Goal: Task Accomplishment & Management: Use online tool/utility

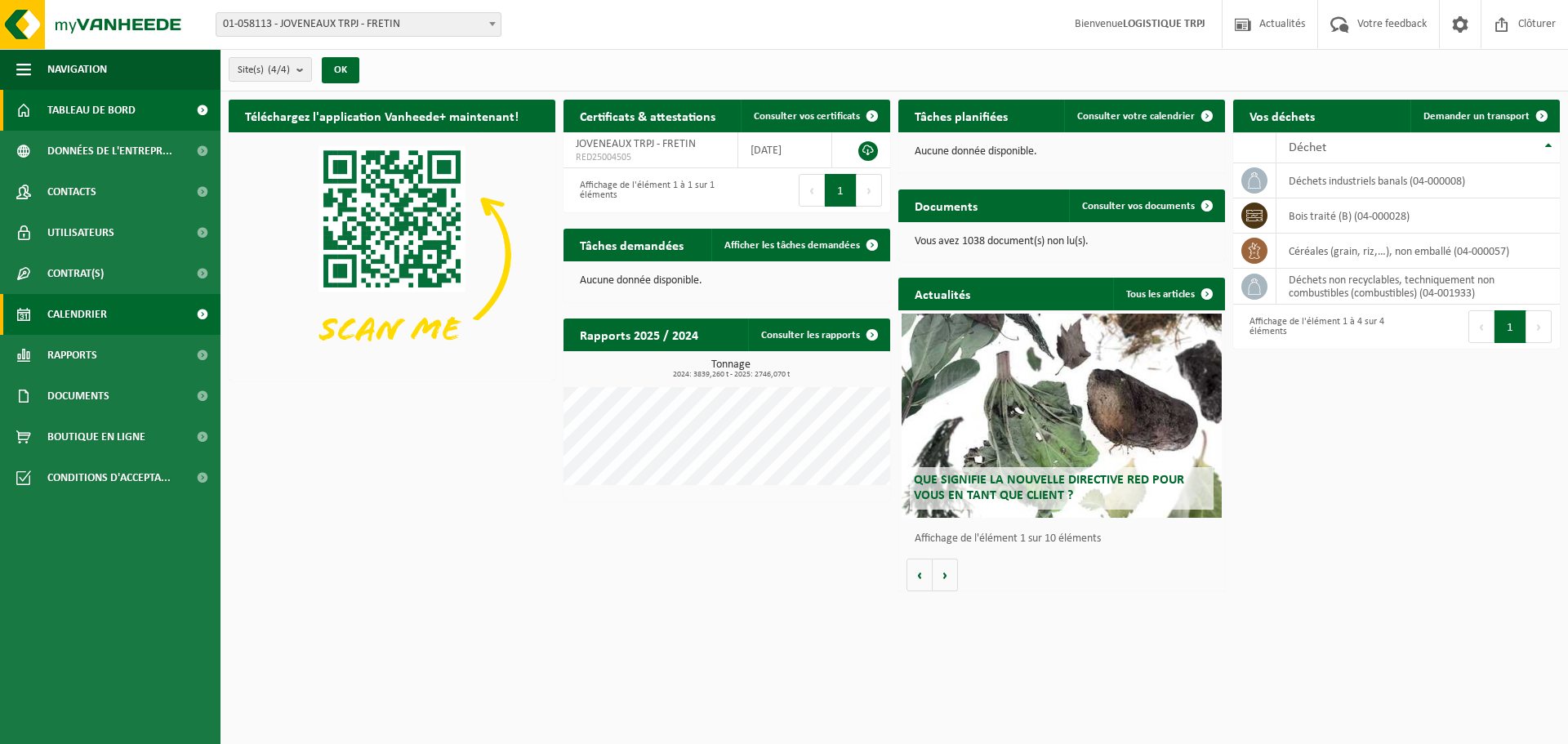
click at [109, 314] on link "Calendrier" at bounding box center [110, 314] width 221 height 41
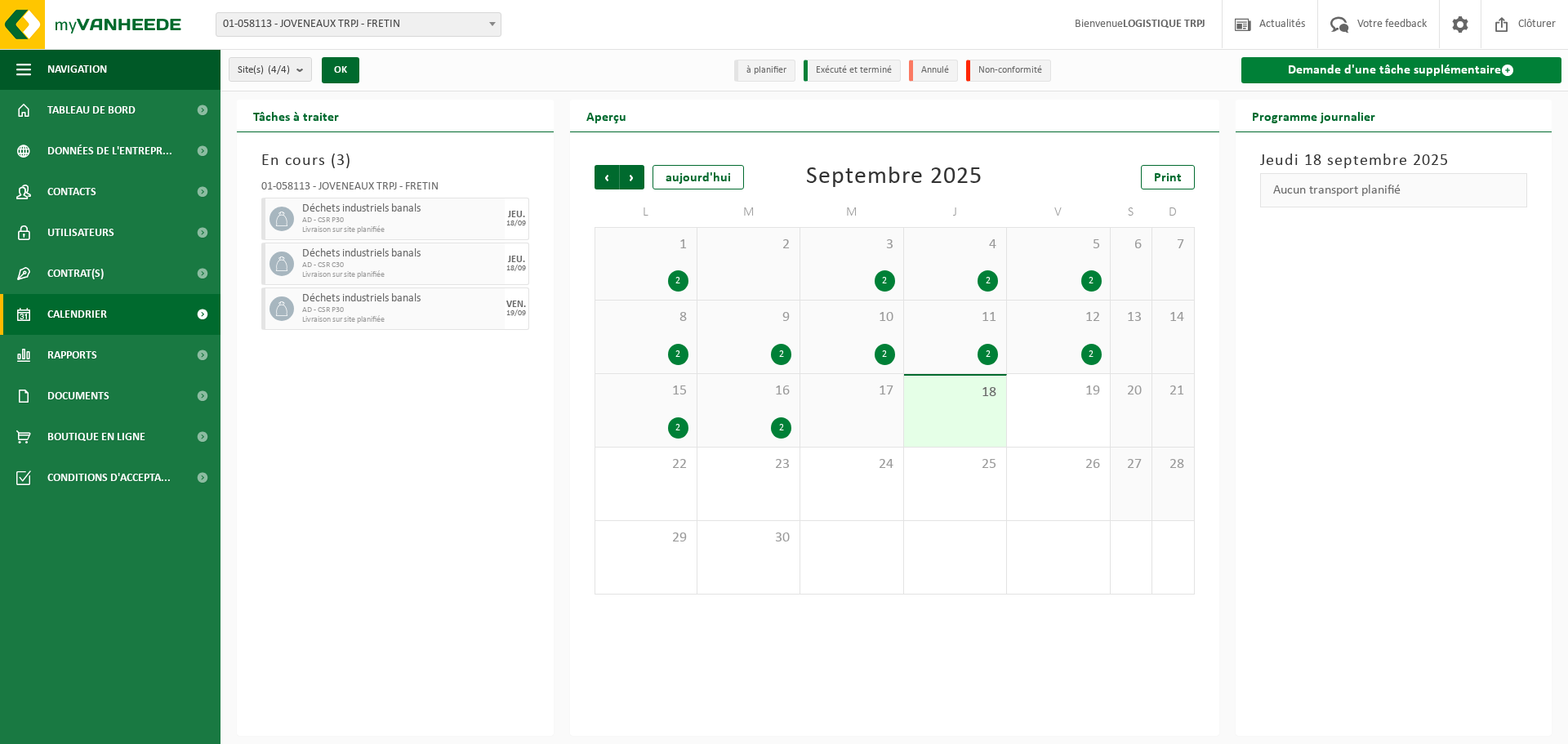
click at [1398, 70] on link "Demande d'une tâche supplémentaire" at bounding box center [1402, 70] width 321 height 26
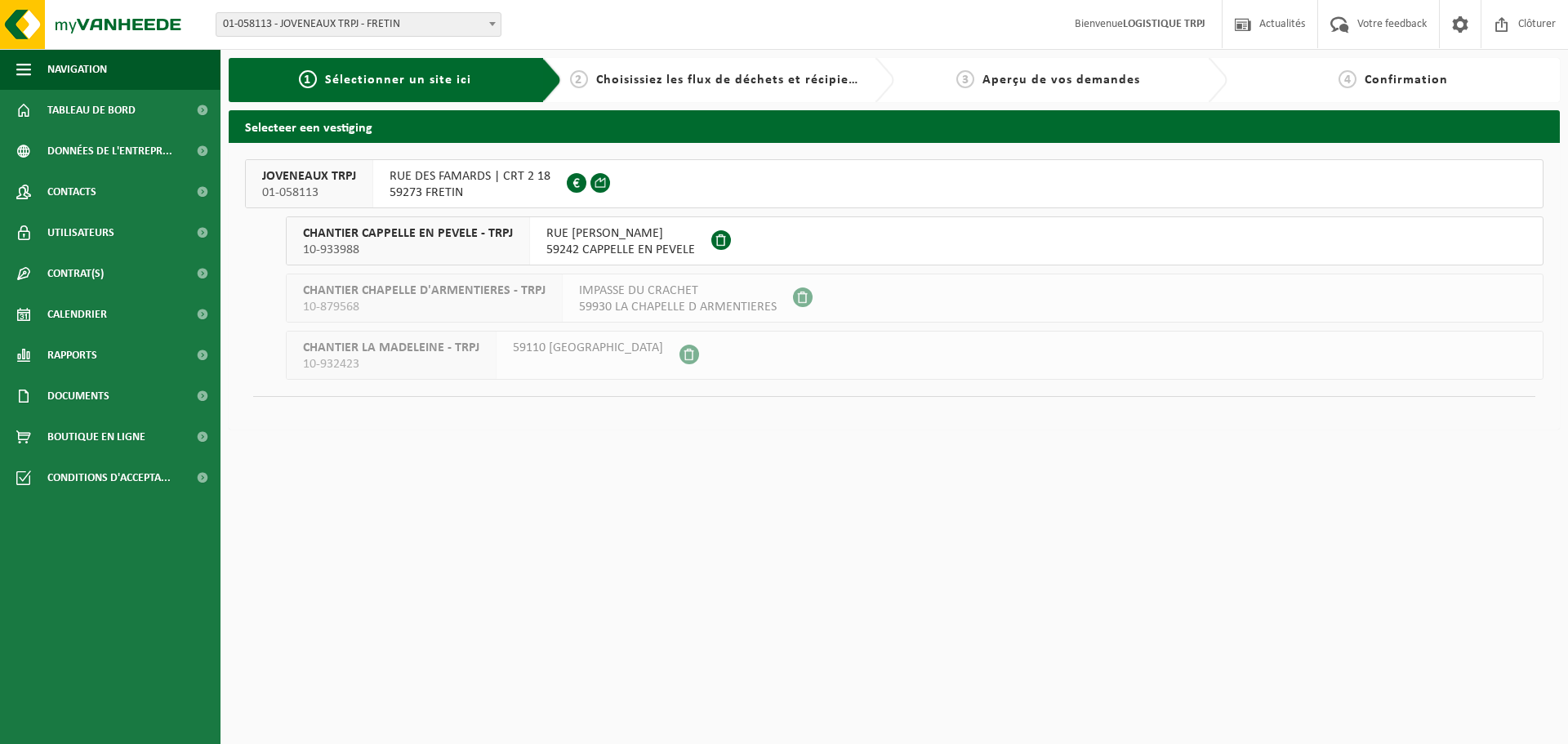
click at [308, 187] on span "01-058113" at bounding box center [309, 192] width 94 height 16
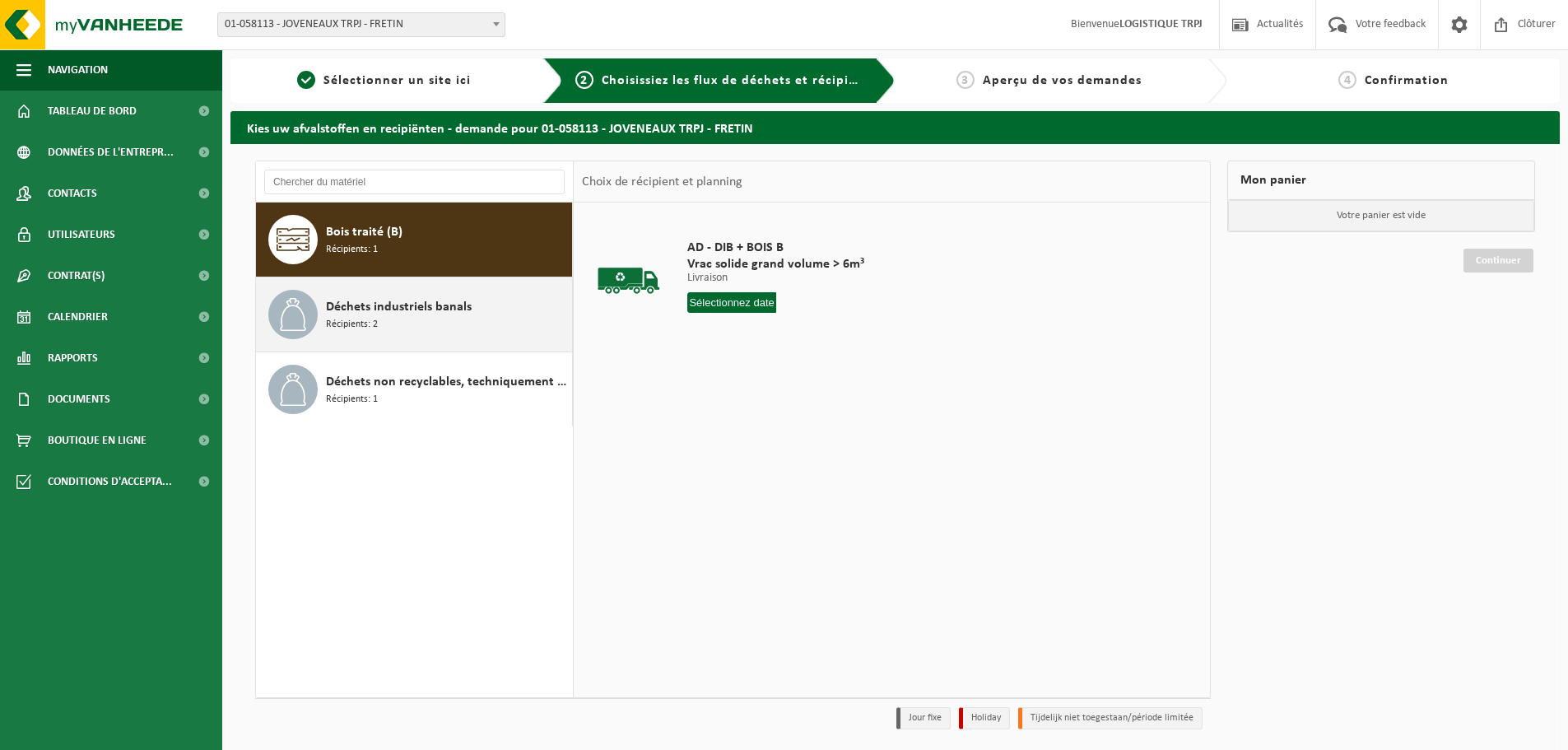
click at [545, 327] on div "Déchets industriels banals Récipients: 2" at bounding box center [446, 314] width 242 height 49
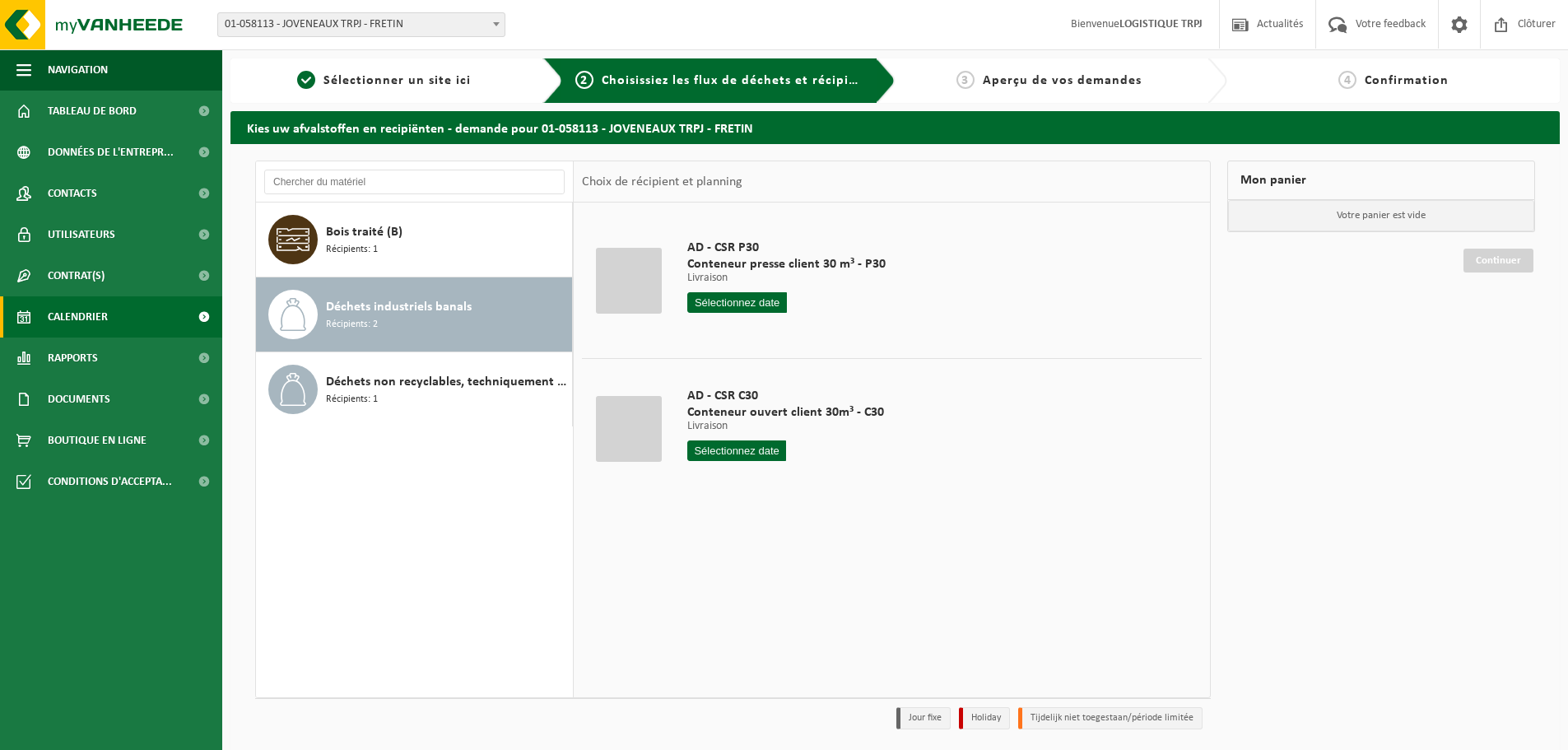
click at [110, 303] on link "Calendrier" at bounding box center [111, 316] width 223 height 41
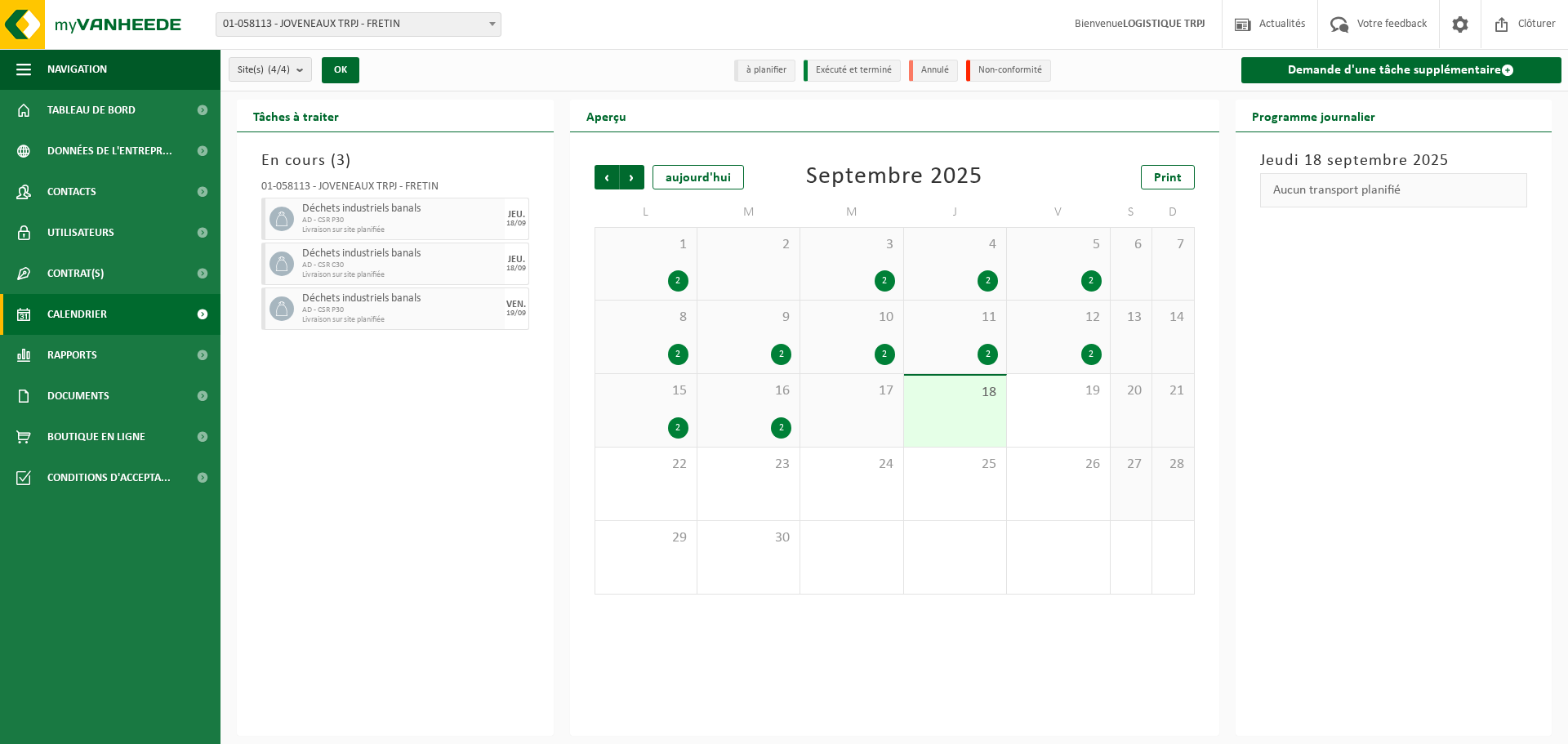
click at [972, 424] on div "18" at bounding box center [955, 411] width 102 height 71
click at [1063, 410] on div "19" at bounding box center [1057, 410] width 102 height 73
click at [1061, 414] on div "19" at bounding box center [1057, 410] width 102 height 73
click at [1062, 415] on div "19" at bounding box center [1057, 410] width 102 height 73
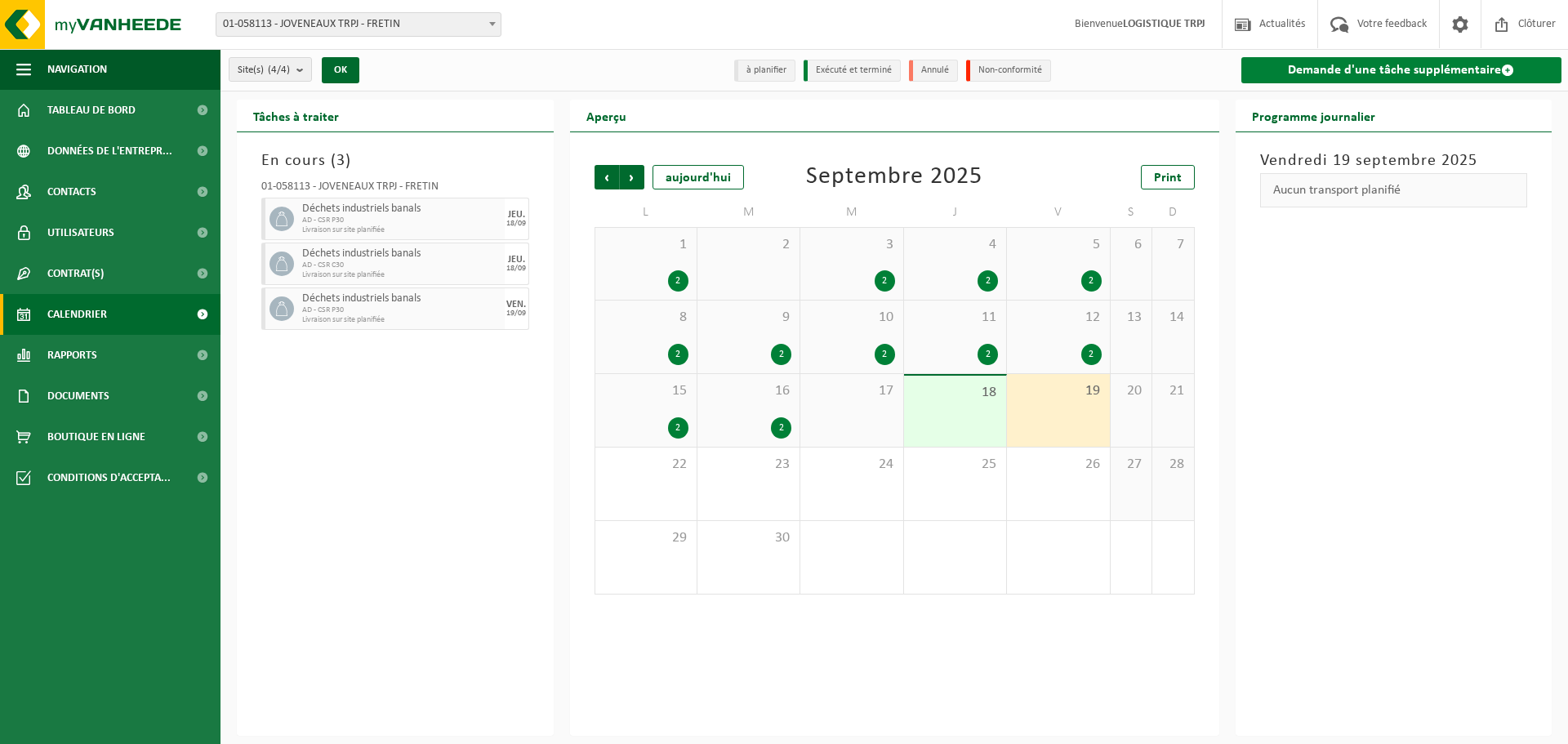
click at [1384, 79] on link "Demande d'une tâche supplémentaire" at bounding box center [1402, 70] width 321 height 26
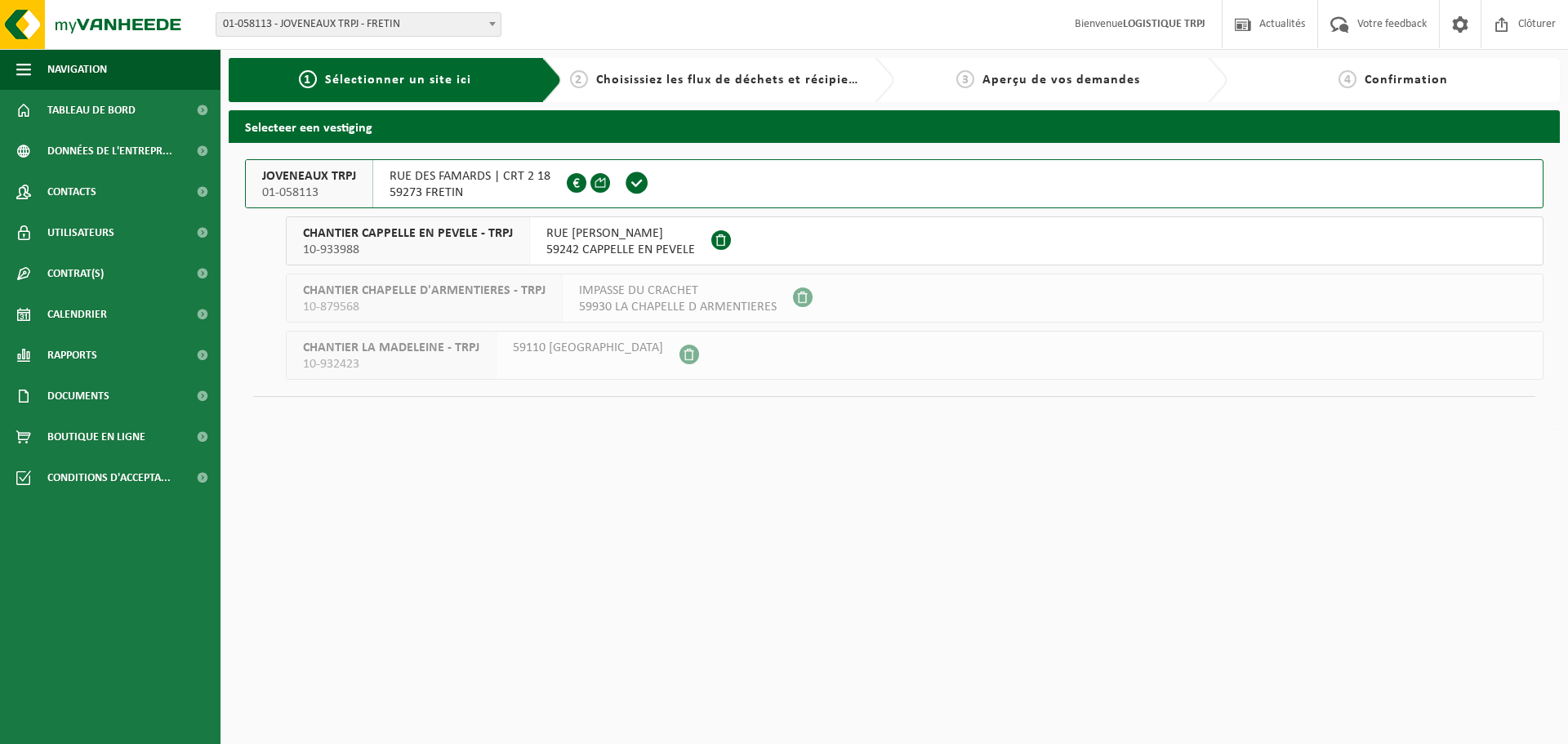
click at [299, 187] on span "01-058113" at bounding box center [309, 192] width 94 height 16
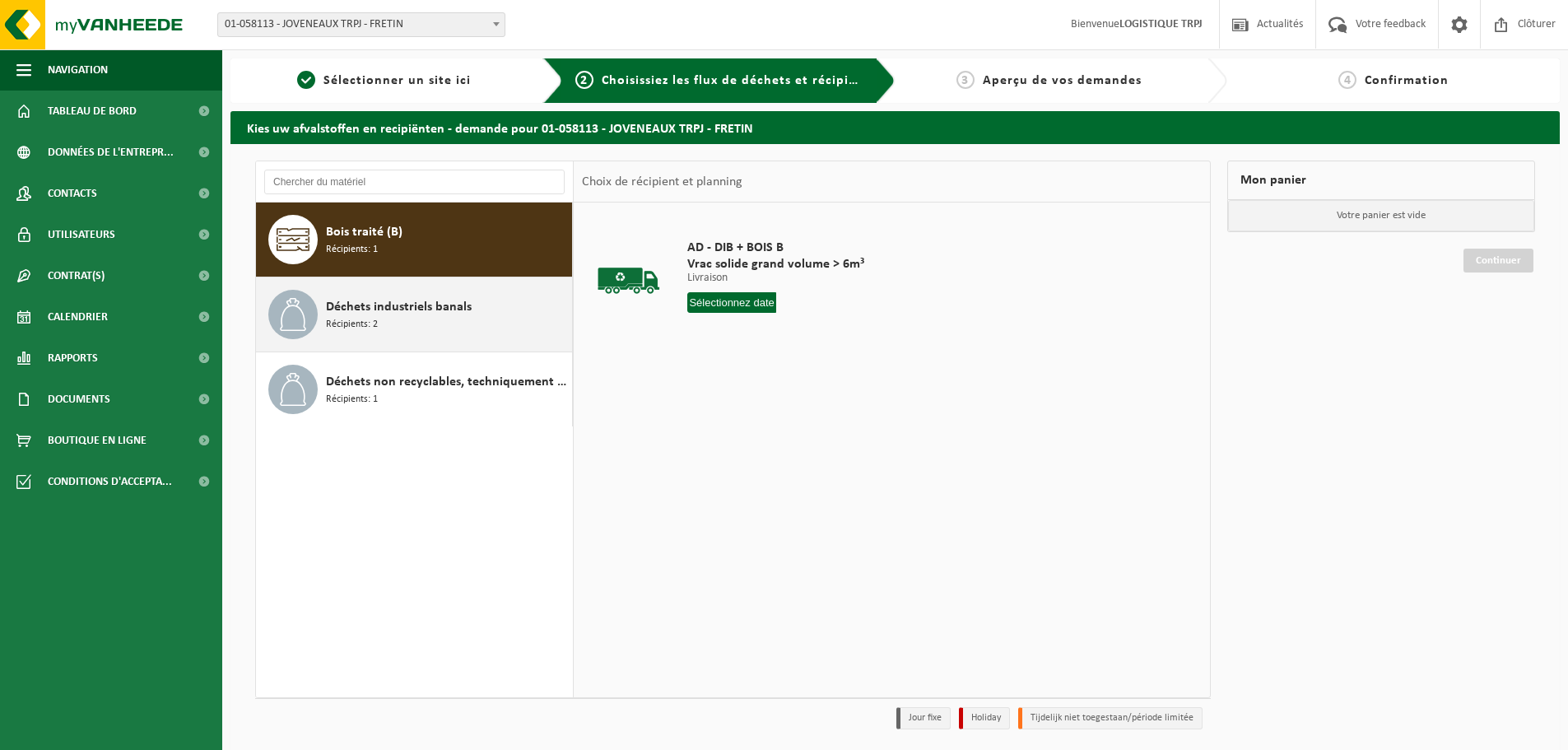
click at [436, 346] on div "Déchets industriels banals Récipients: 2" at bounding box center [414, 314] width 317 height 74
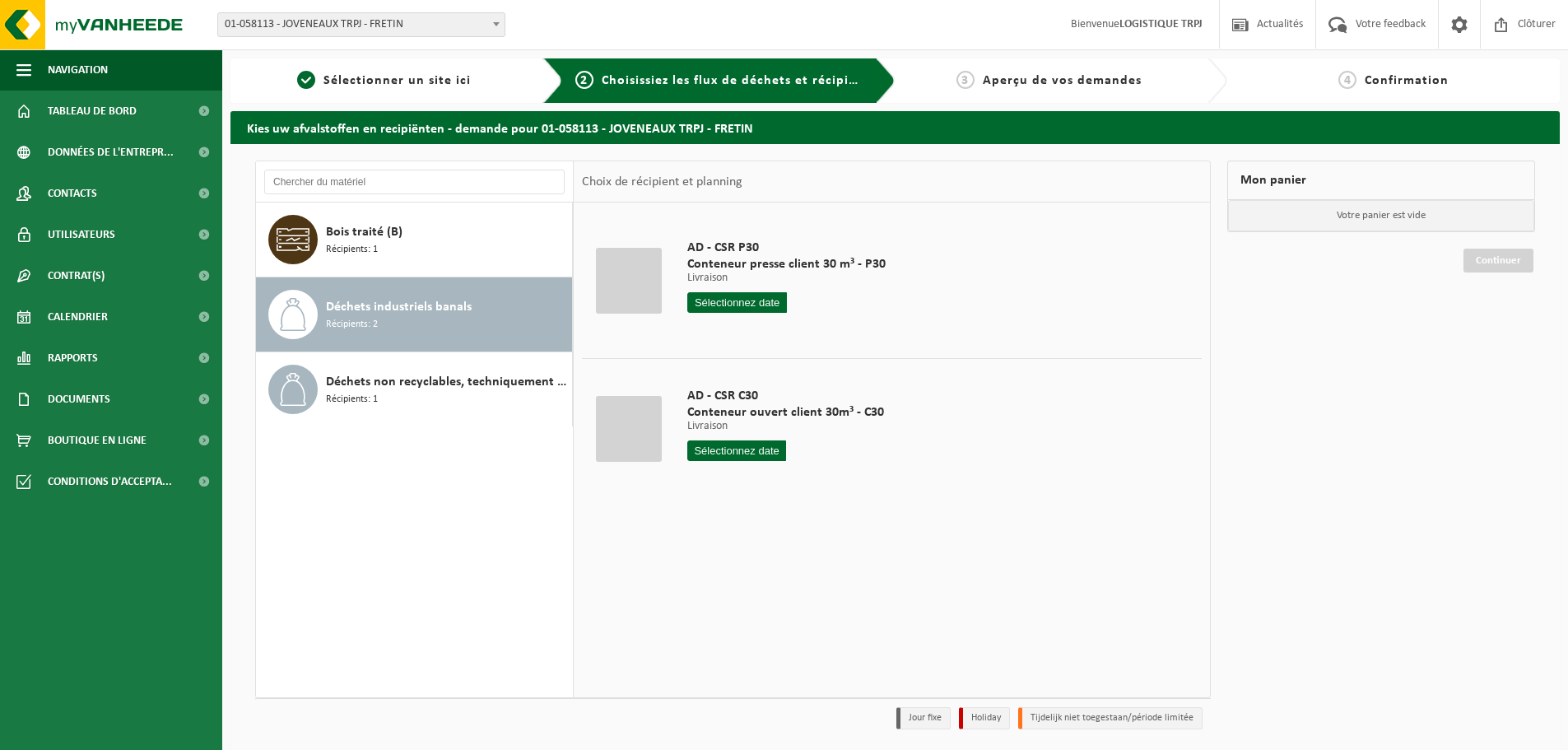
click at [750, 449] on input "text" at bounding box center [736, 450] width 98 height 20
click at [822, 600] on div "19" at bounding box center [818, 597] width 29 height 26
type input "à partir de [DATE]"
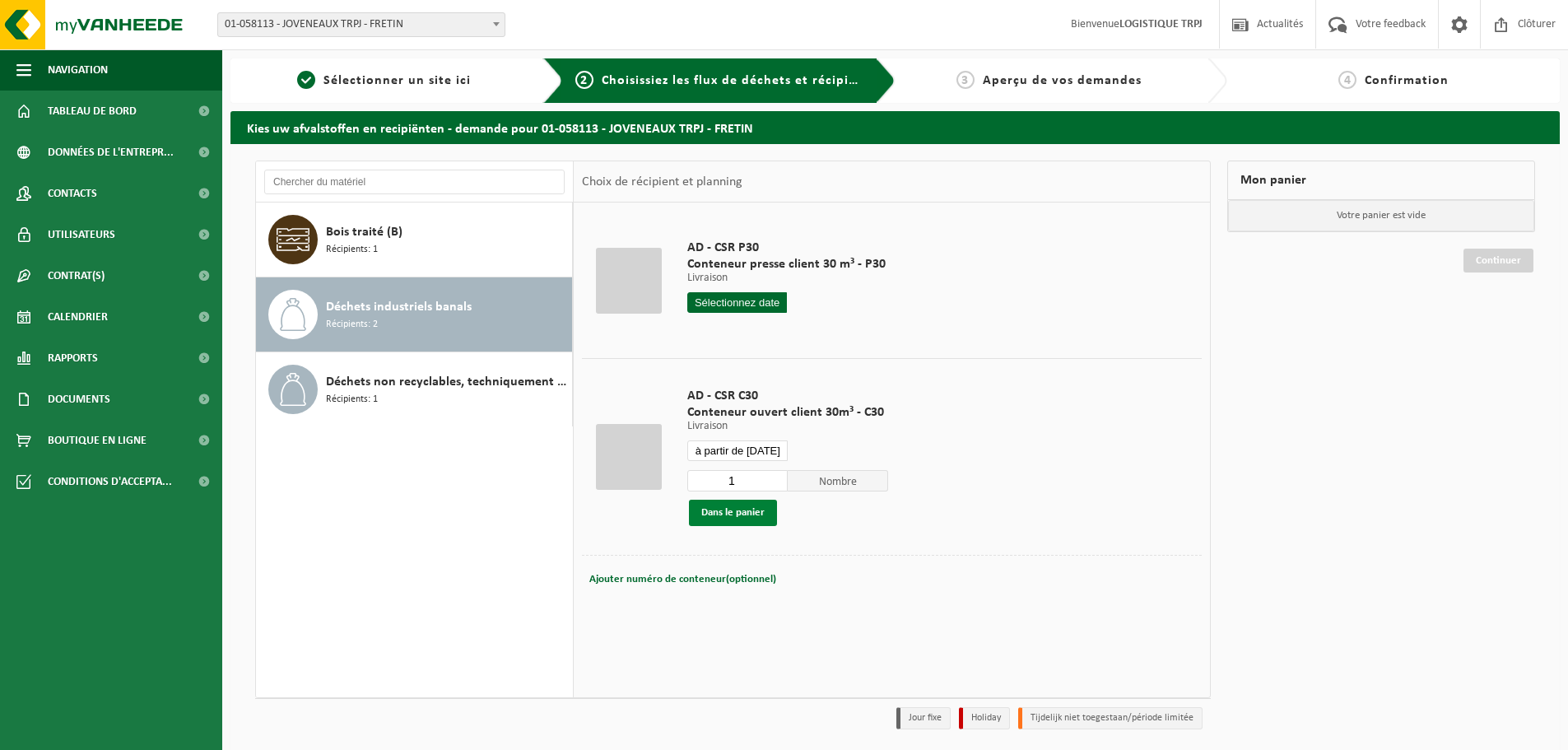
click at [731, 511] on button "Dans le panier" at bounding box center [732, 512] width 88 height 26
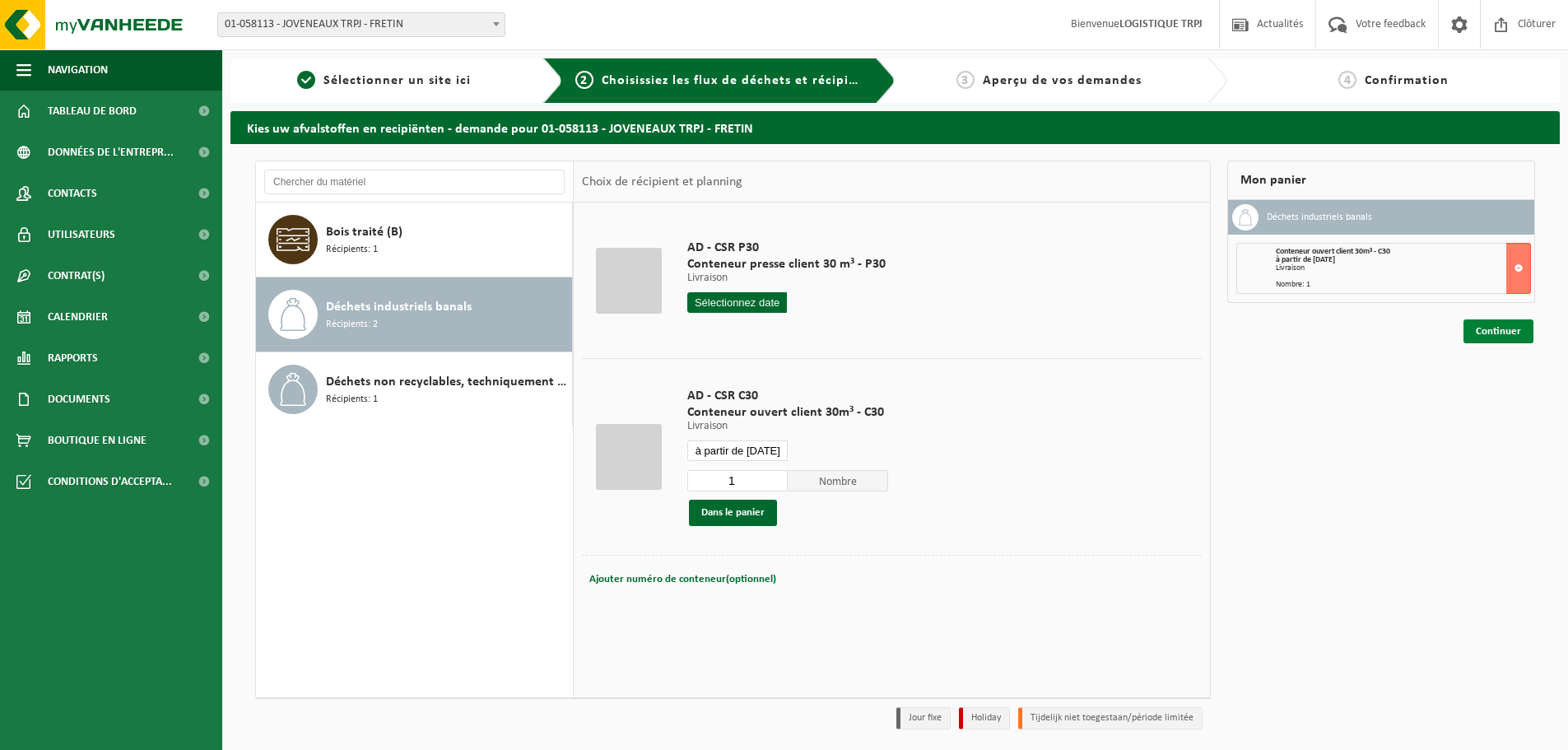
click at [1499, 323] on link "Continuer" at bounding box center [1499, 331] width 70 height 24
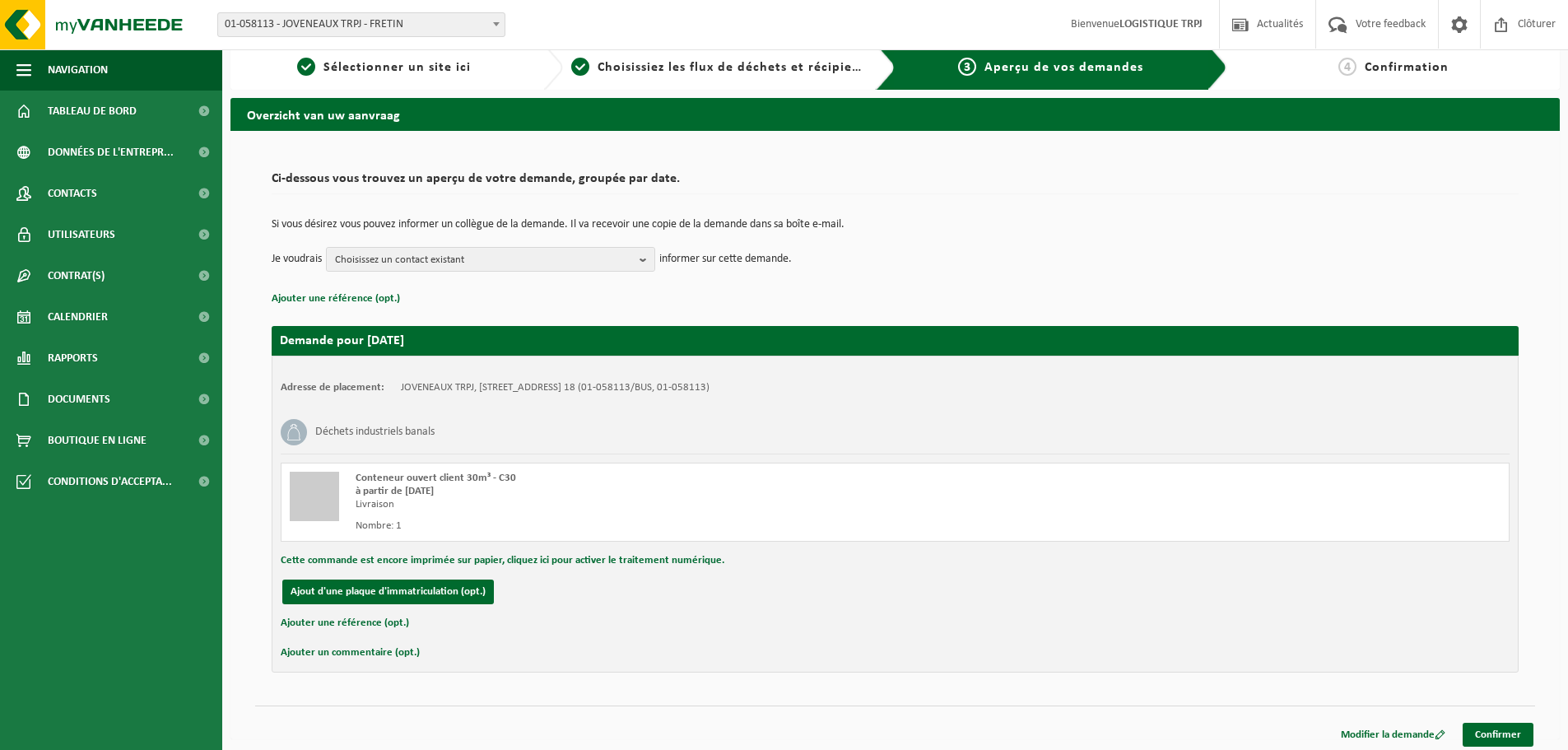
scroll to position [19, 0]
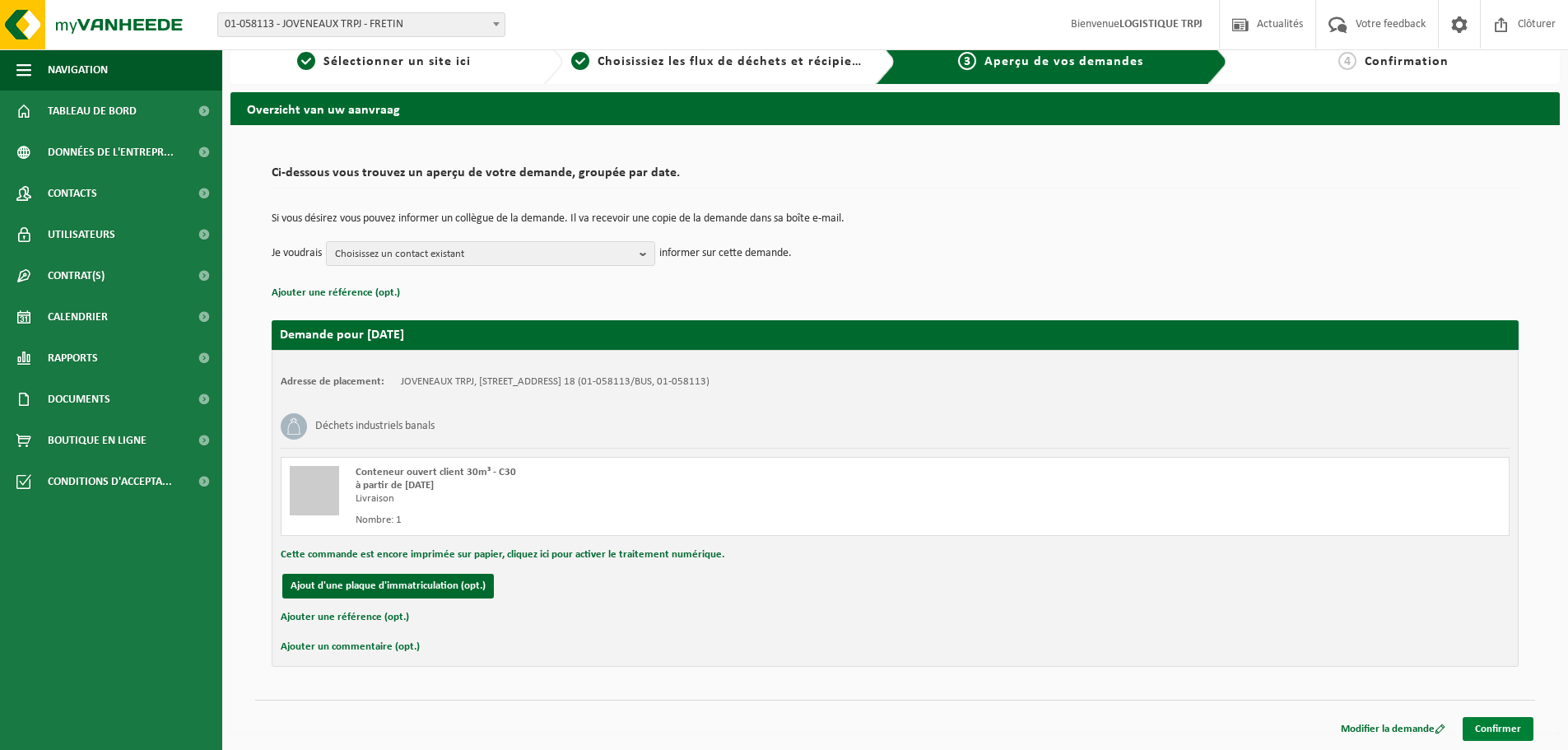
click at [1493, 732] on link "Confirmer" at bounding box center [1498, 729] width 70 height 24
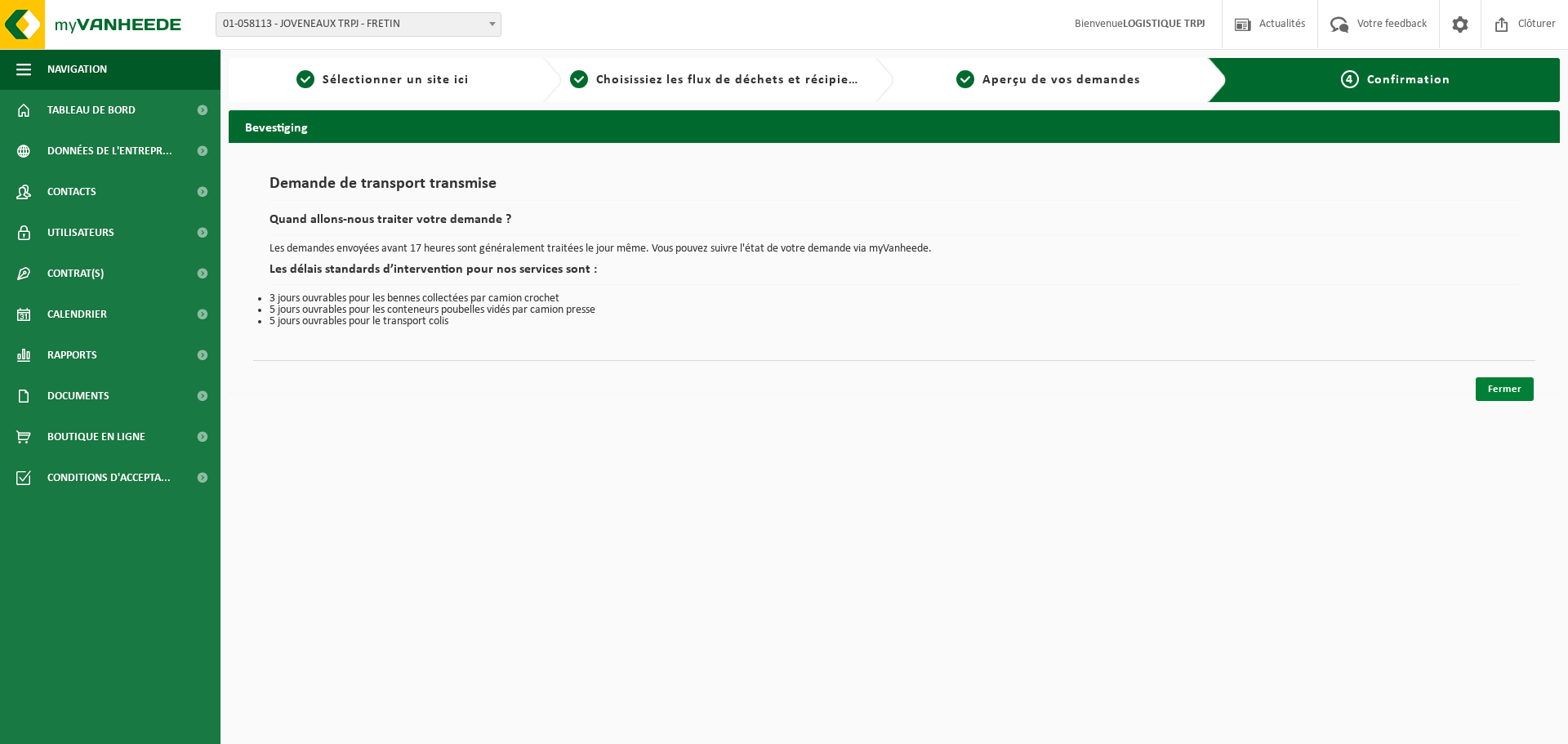
click at [1508, 386] on link "Fermer" at bounding box center [1504, 389] width 58 height 24
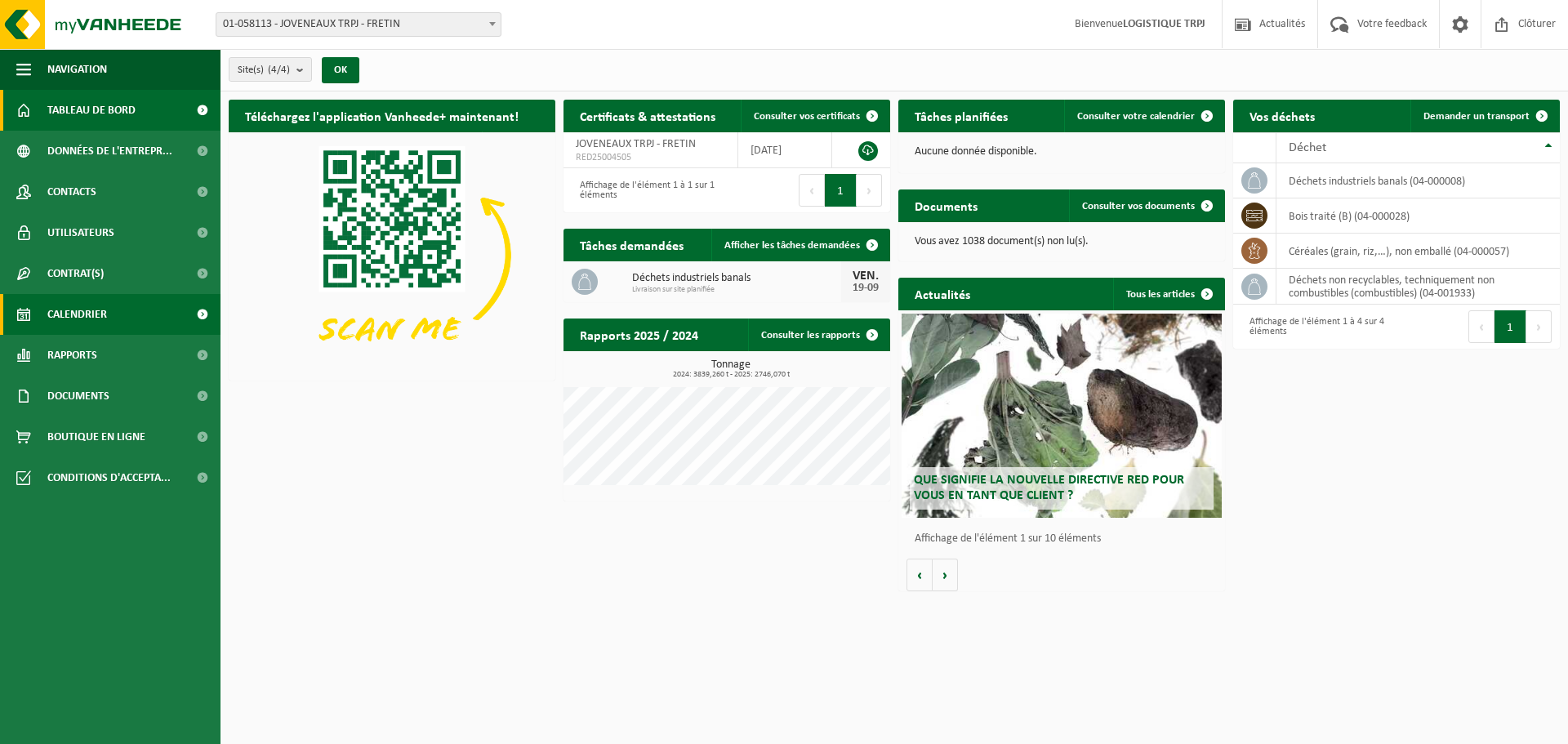
click at [98, 317] on span "Calendrier" at bounding box center [77, 314] width 59 height 41
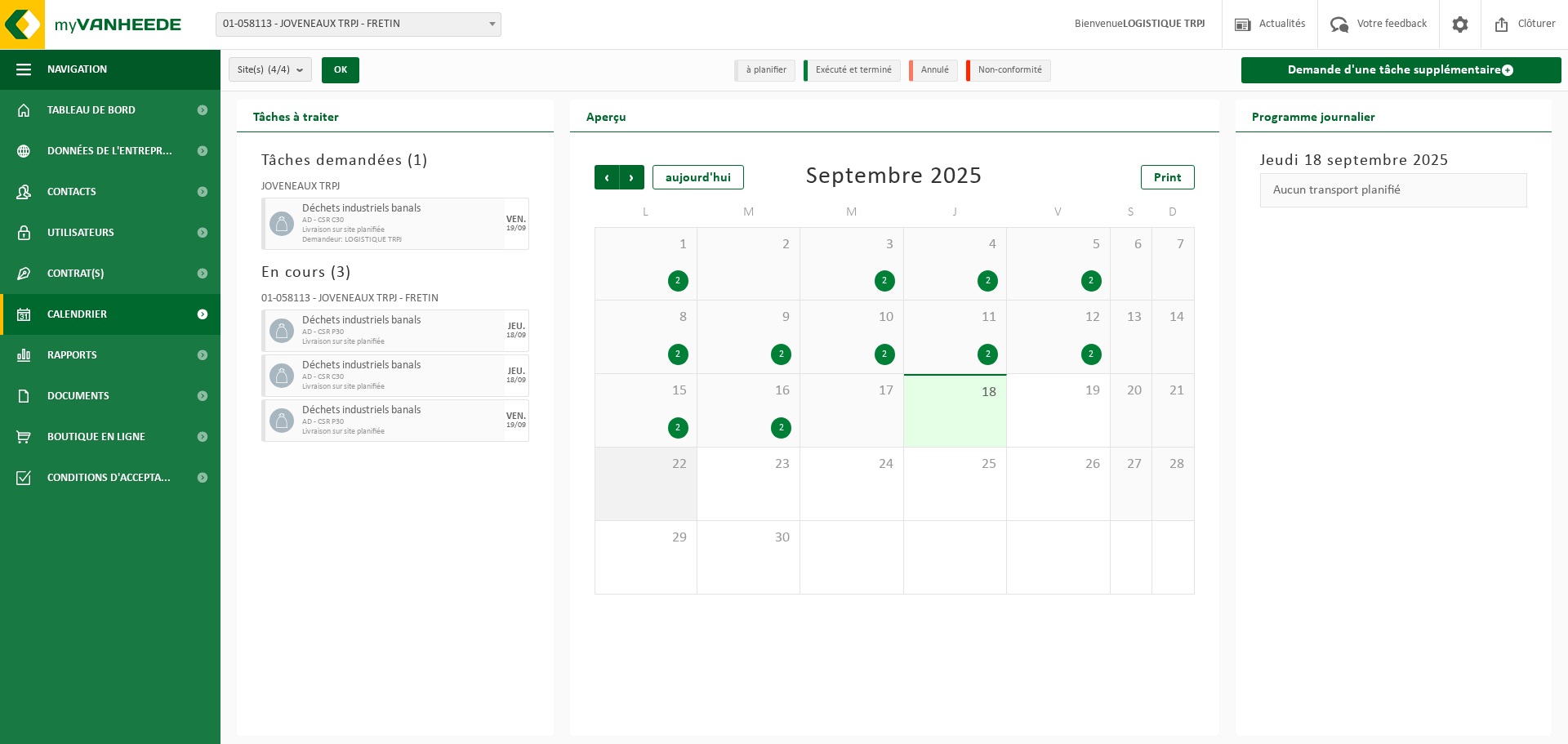
click at [646, 470] on span "22" at bounding box center [645, 465] width 85 height 18
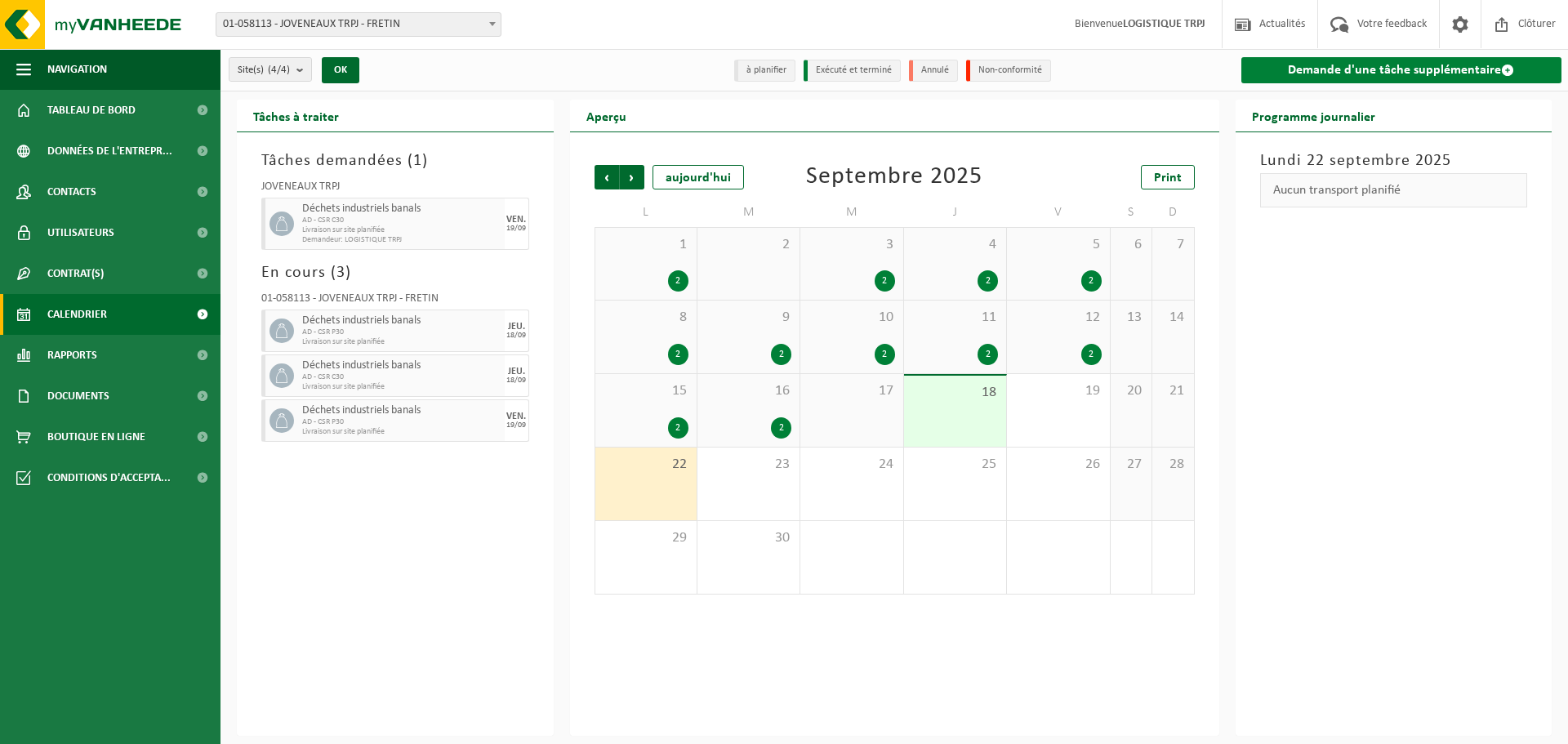
click at [1368, 64] on link "Demande d'une tâche supplémentaire" at bounding box center [1402, 70] width 321 height 26
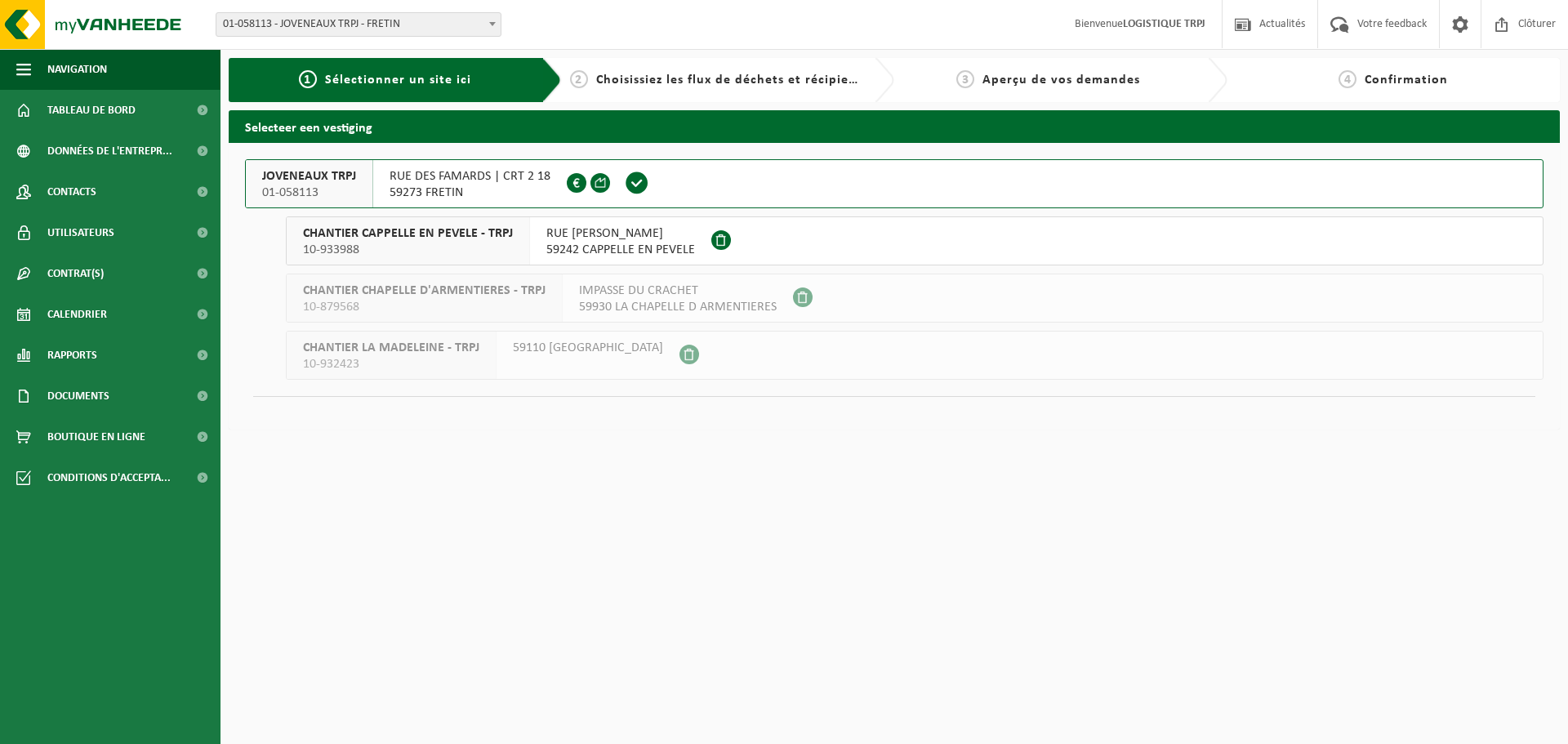
click at [327, 190] on span "01-058113" at bounding box center [309, 192] width 94 height 16
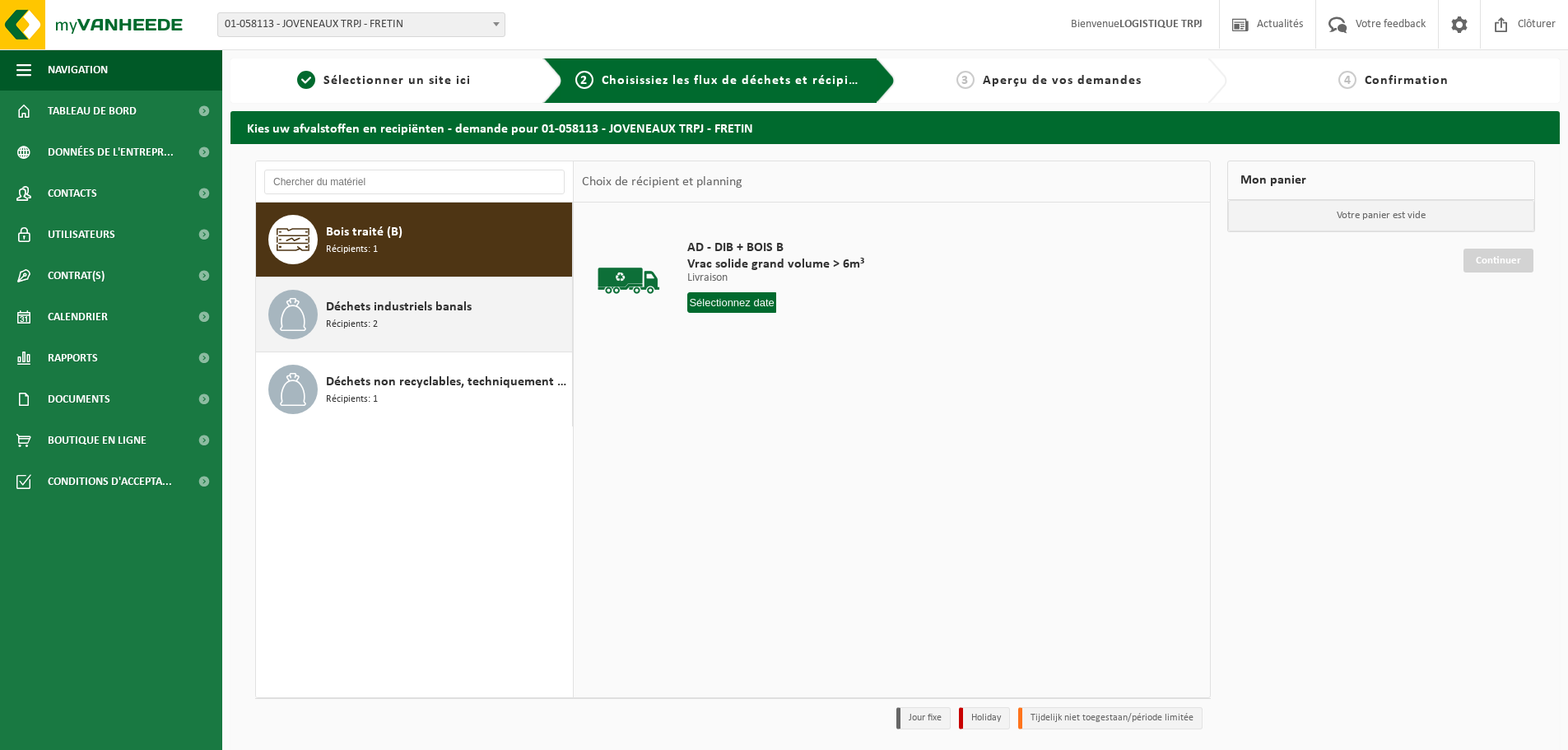
click at [443, 326] on div "Déchets industriels banals Récipients: 2" at bounding box center [446, 314] width 242 height 49
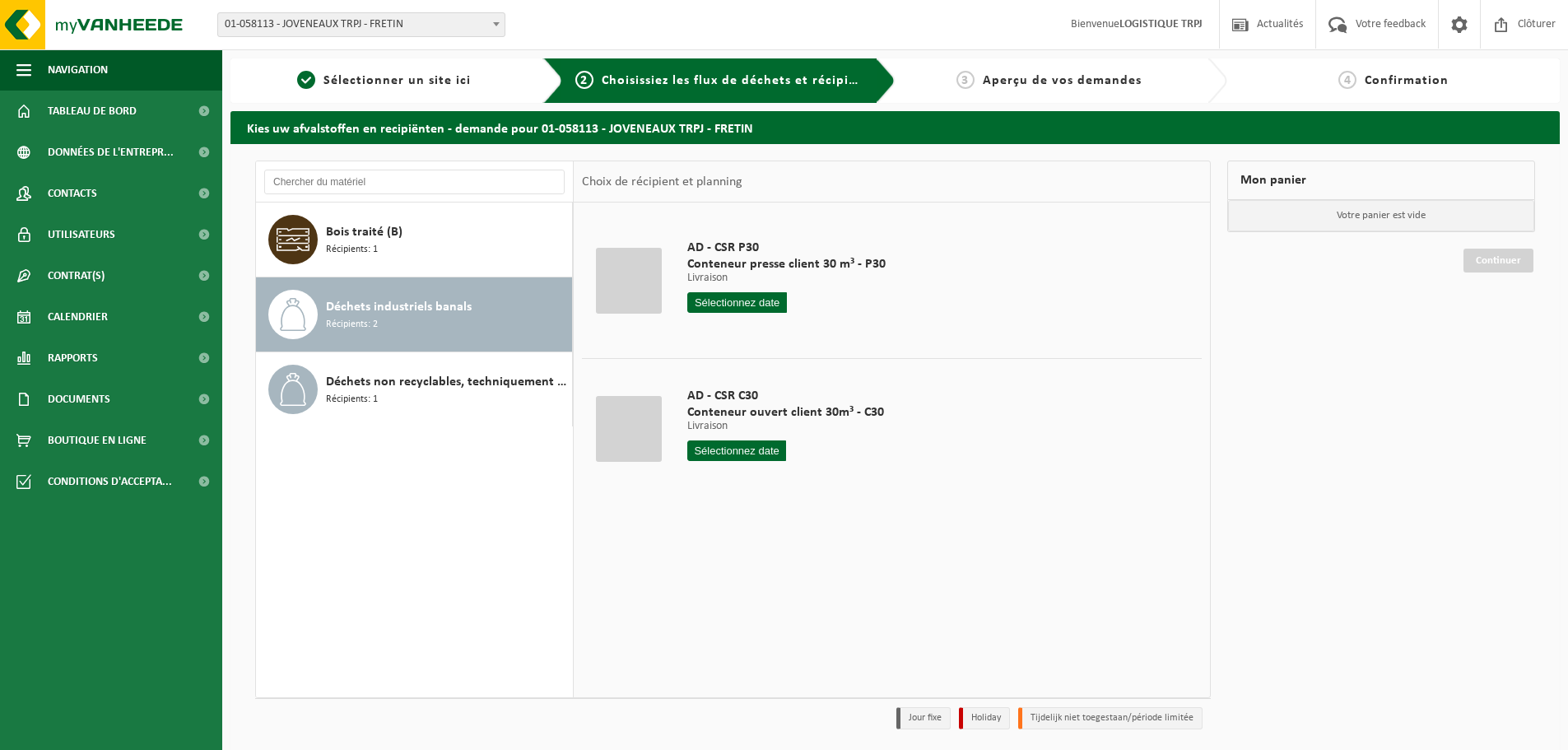
click at [736, 303] on input "text" at bounding box center [736, 302] width 99 height 20
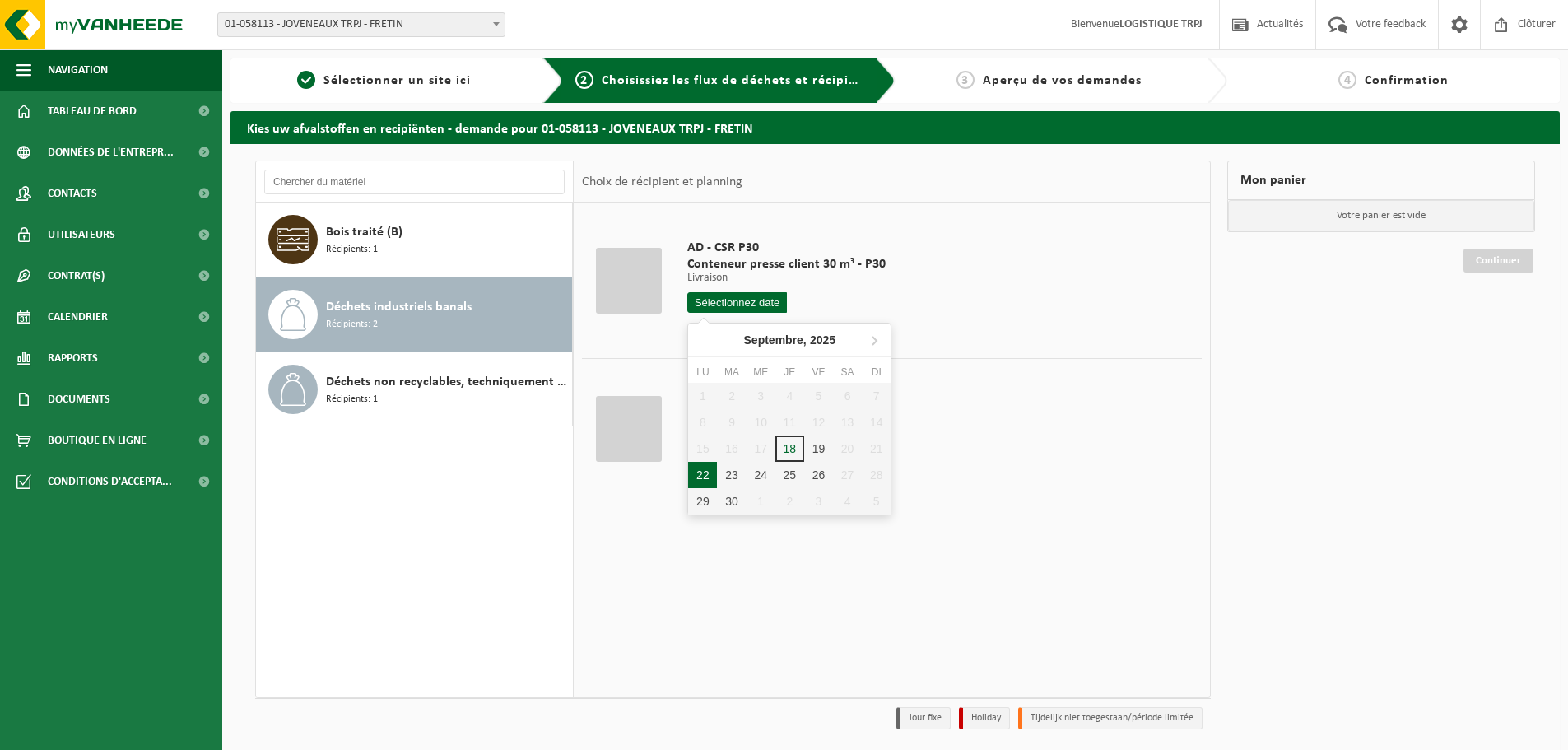
click at [697, 478] on div "22" at bounding box center [703, 474] width 29 height 26
type input "à partir de [DATE]"
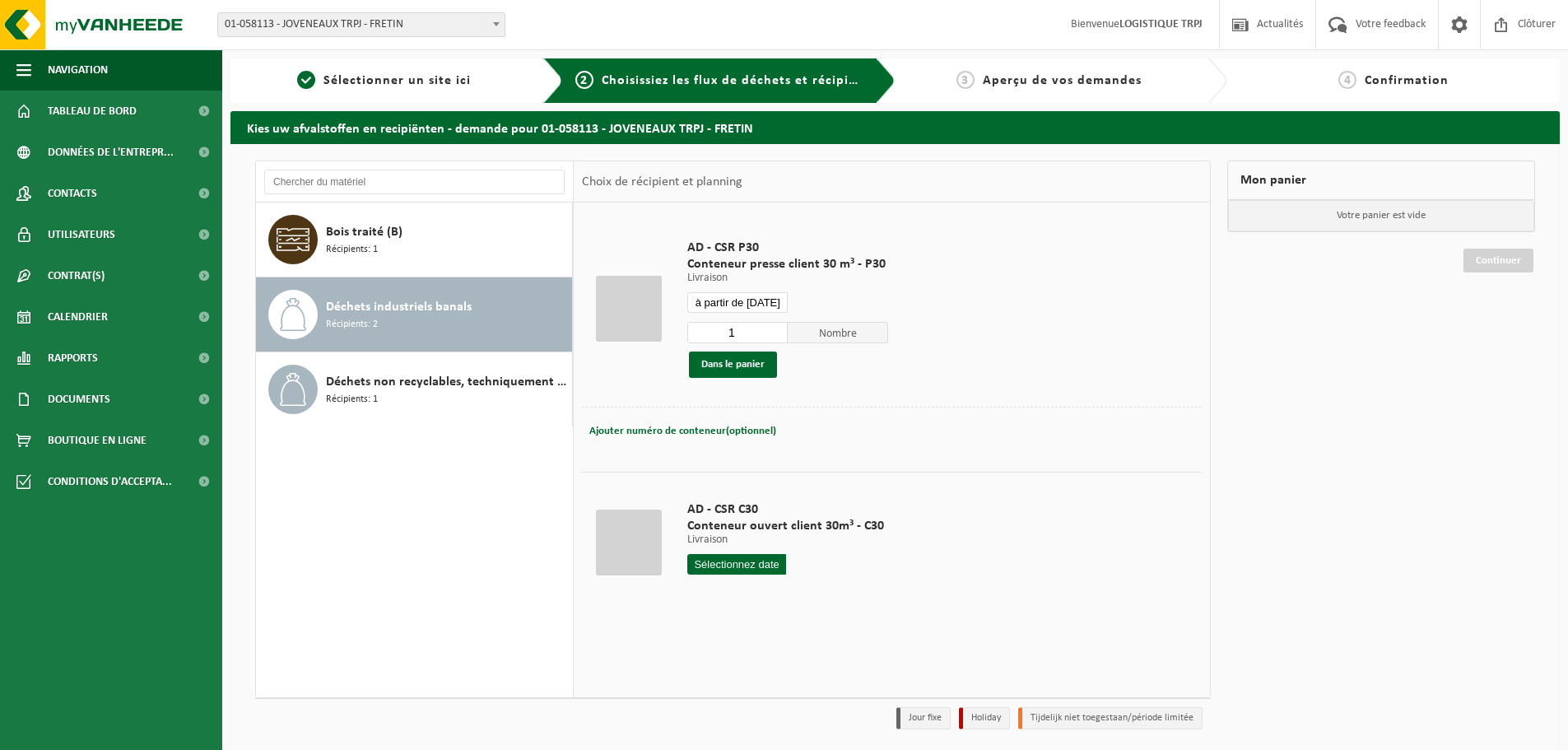
click at [748, 308] on input "à partir de [DATE]" at bounding box center [737, 302] width 100 height 20
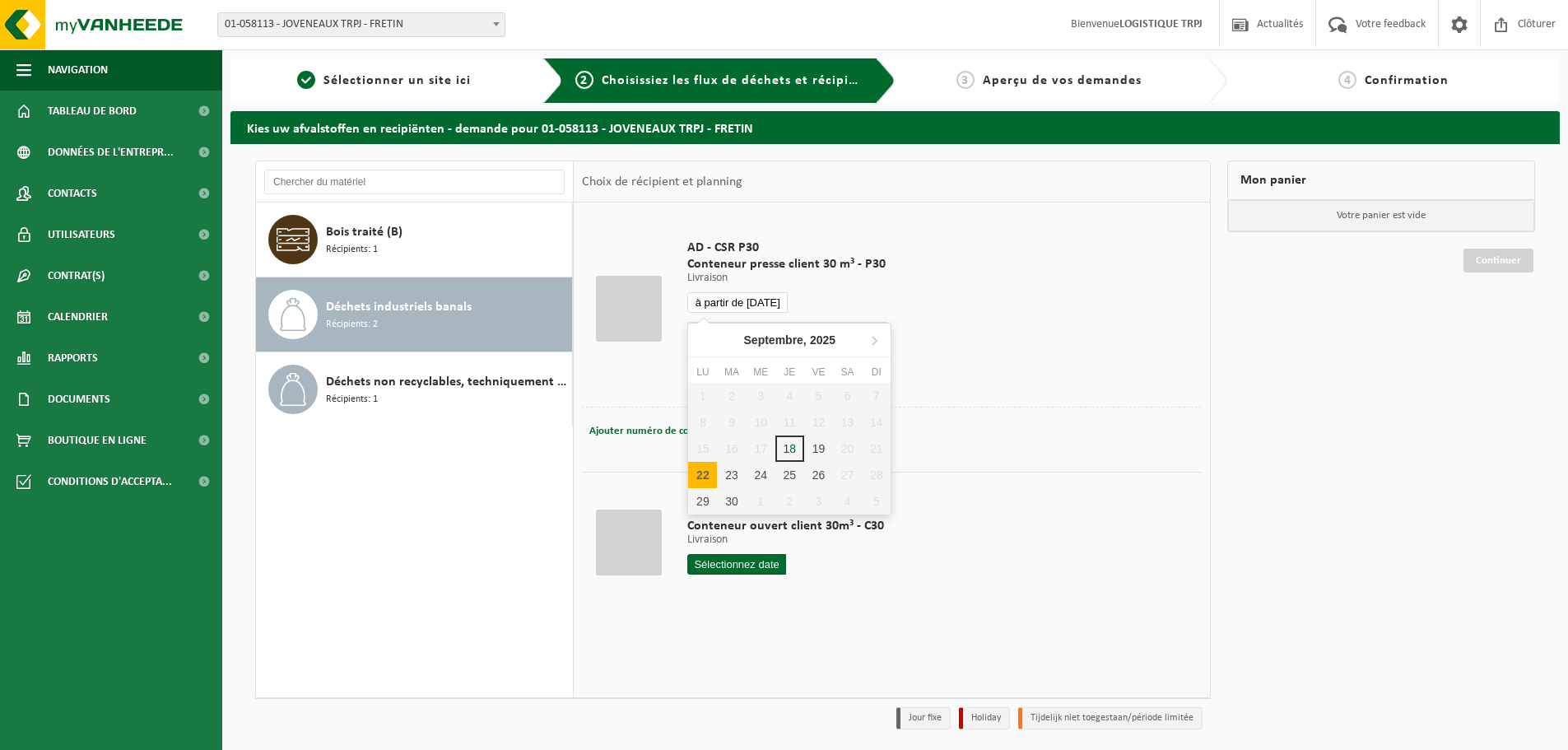
click at [699, 474] on div "22" at bounding box center [703, 474] width 29 height 26
click at [691, 476] on div "22" at bounding box center [703, 474] width 29 height 26
type input "à partir de [DATE]"
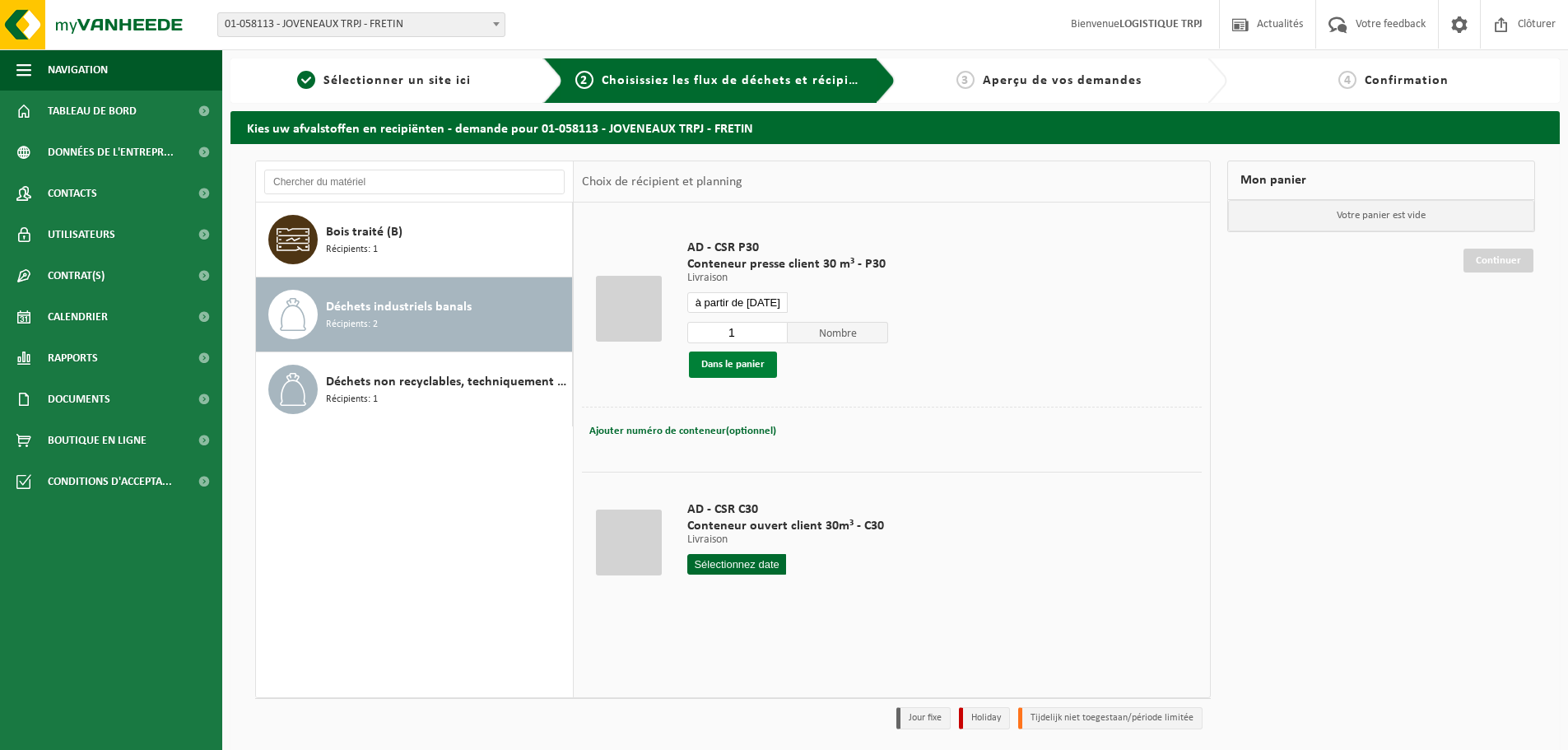
click at [738, 361] on button "Dans le panier" at bounding box center [732, 364] width 88 height 26
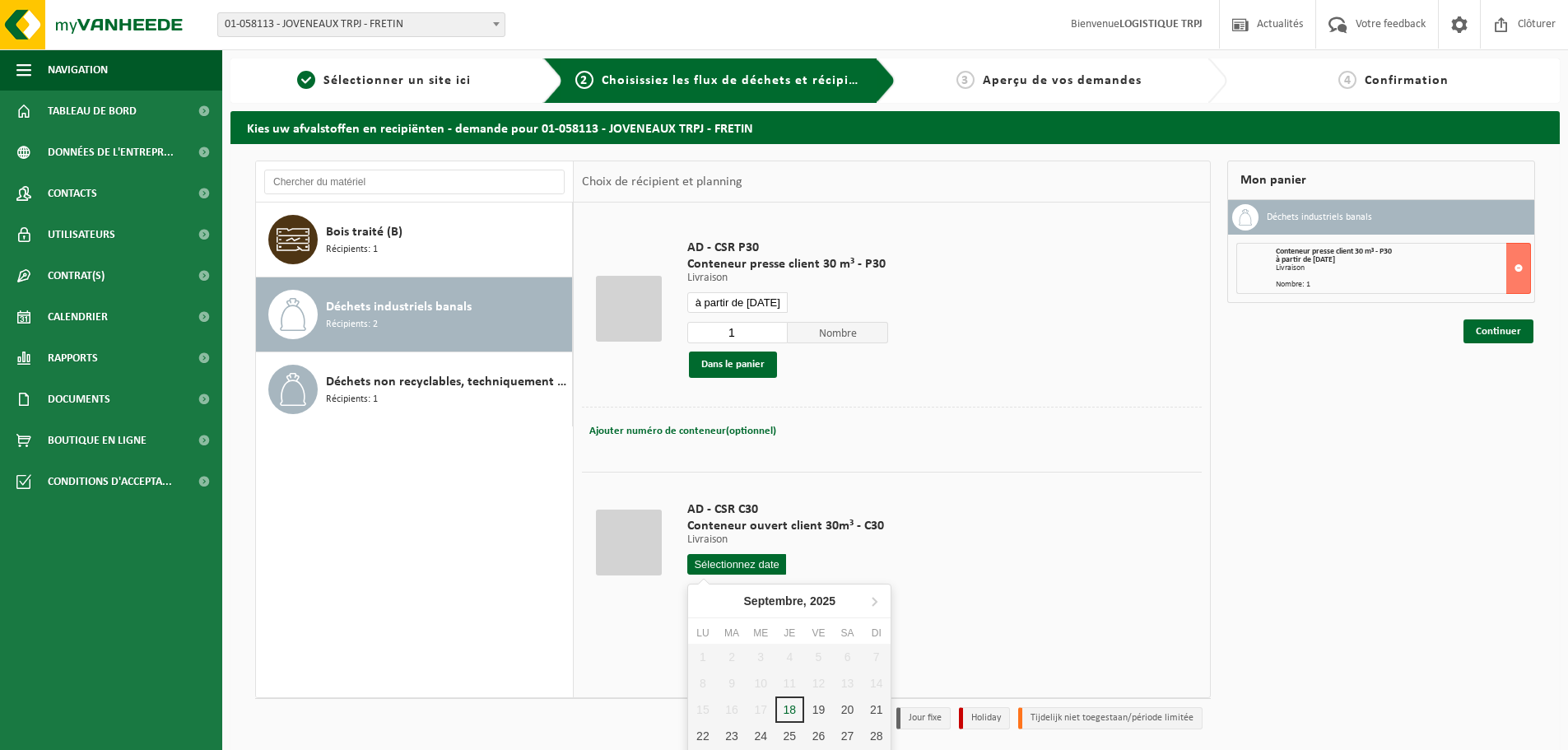
click at [765, 560] on input "text" at bounding box center [736, 564] width 98 height 20
click at [710, 742] on div "22" at bounding box center [703, 736] width 29 height 26
type input "à partir de [DATE]"
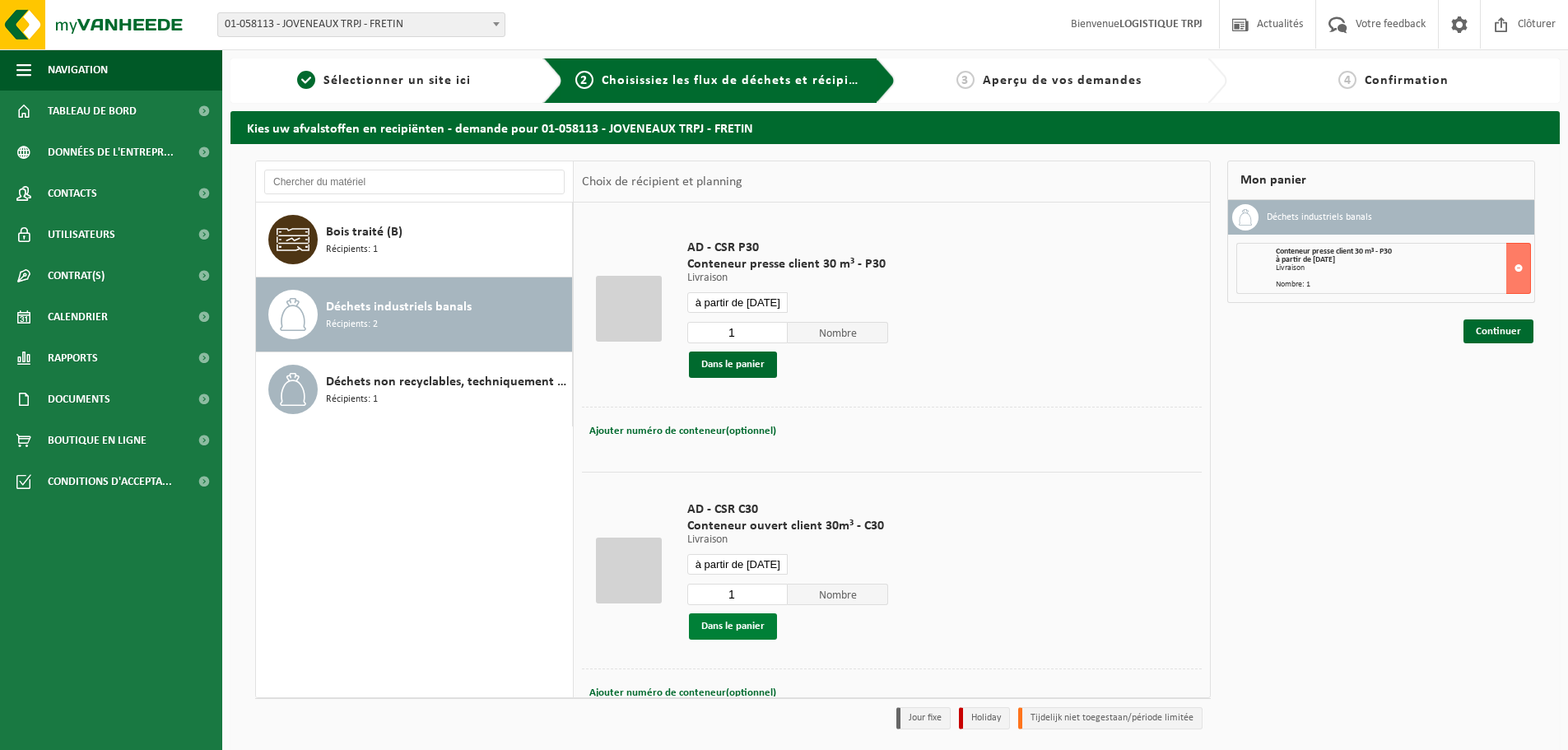
click at [757, 624] on button "Dans le panier" at bounding box center [732, 626] width 88 height 26
click at [763, 303] on input "à partir de [DATE]" at bounding box center [737, 302] width 100 height 20
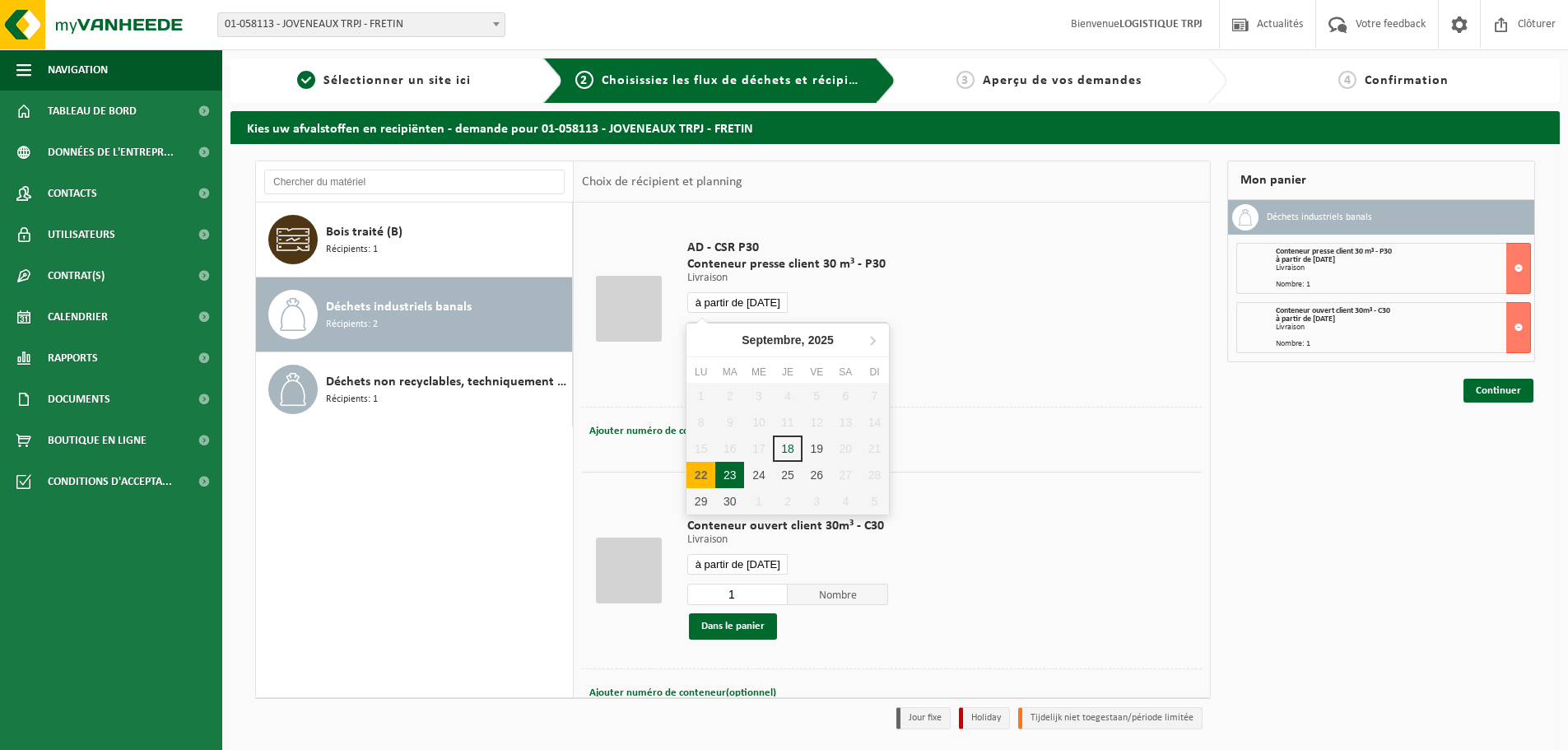
click at [730, 472] on div "23" at bounding box center [730, 474] width 29 height 26
type input "à partir de [DATE]"
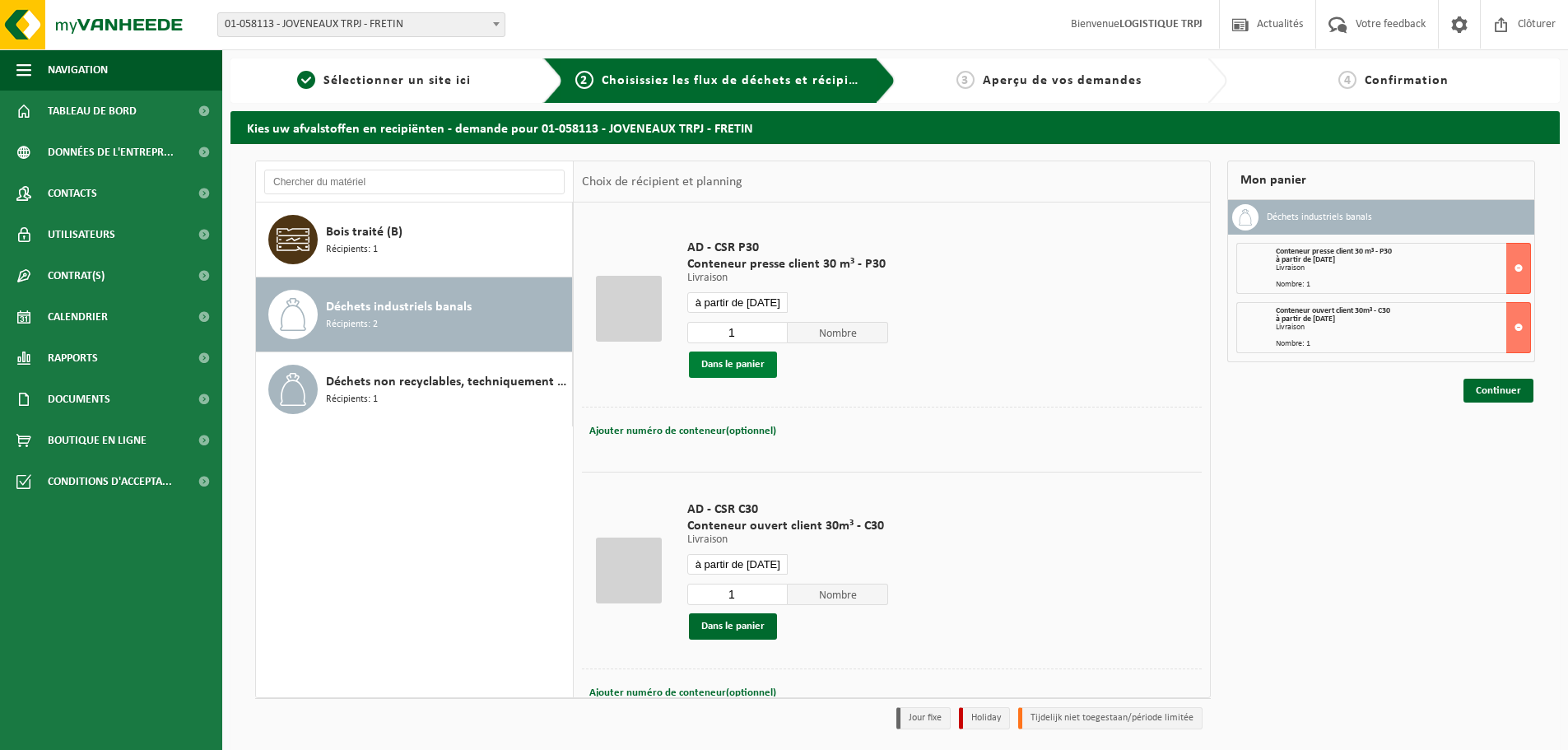
click at [749, 361] on button "Dans le panier" at bounding box center [732, 364] width 88 height 26
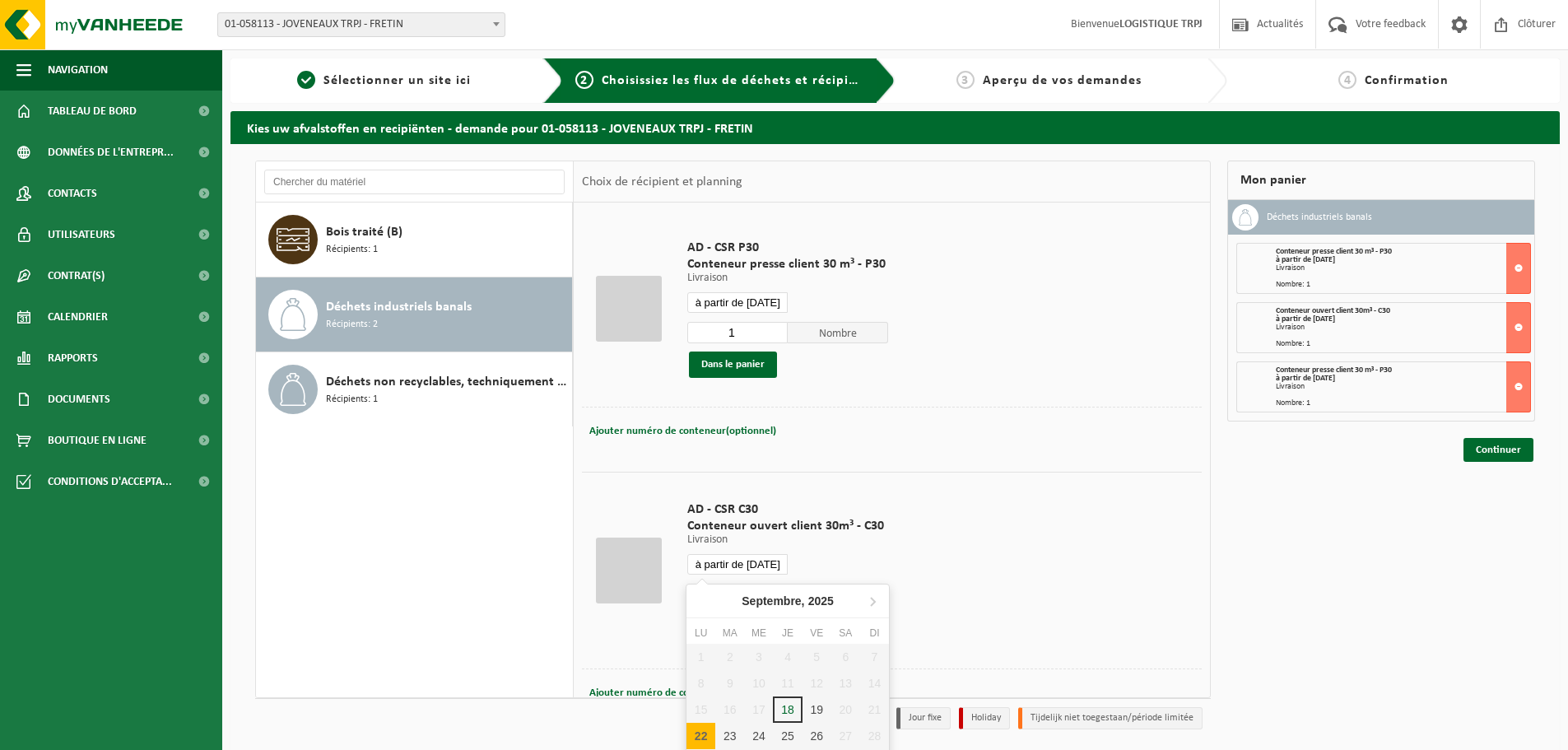
click at [751, 567] on input "à partir de [DATE]" at bounding box center [737, 564] width 100 height 20
click at [734, 737] on div "23" at bounding box center [730, 736] width 29 height 26
type input "à partir de [DATE]"
click at [759, 629] on button "Dans le panier" at bounding box center [732, 626] width 88 height 26
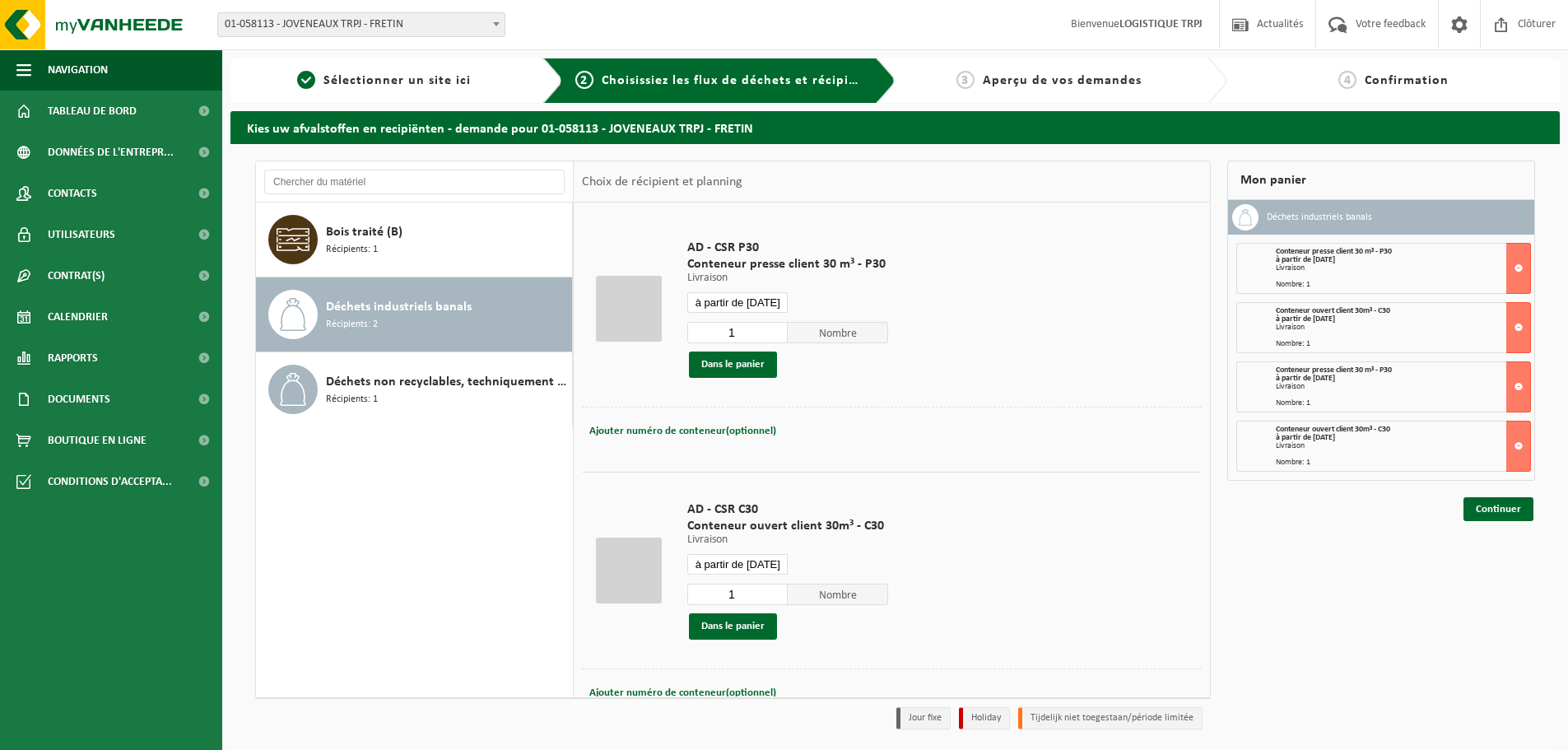
click at [745, 292] on input "à partir de [DATE]" at bounding box center [737, 302] width 100 height 20
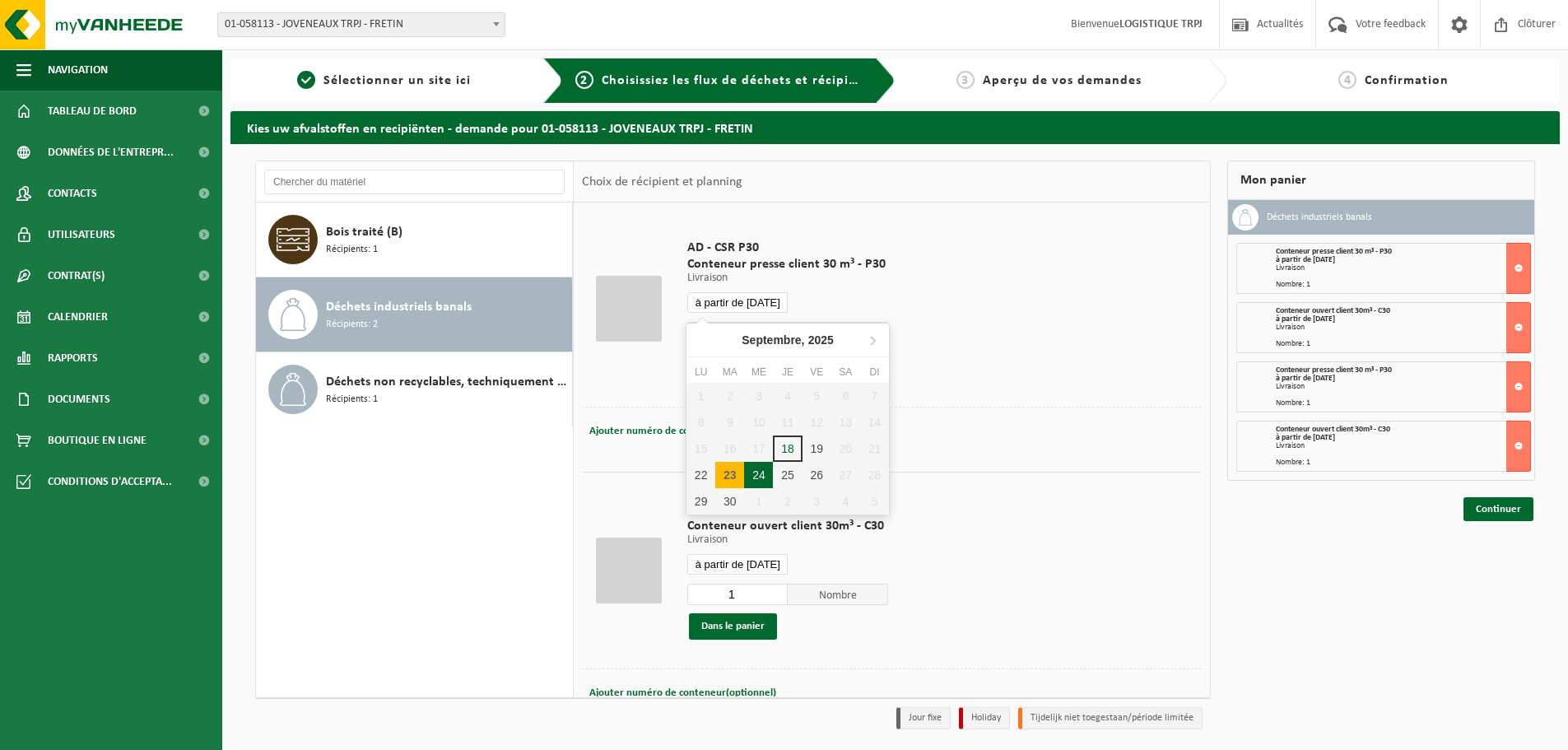
click at [759, 471] on div "24" at bounding box center [758, 474] width 29 height 26
type input "à partir de [DATE]"
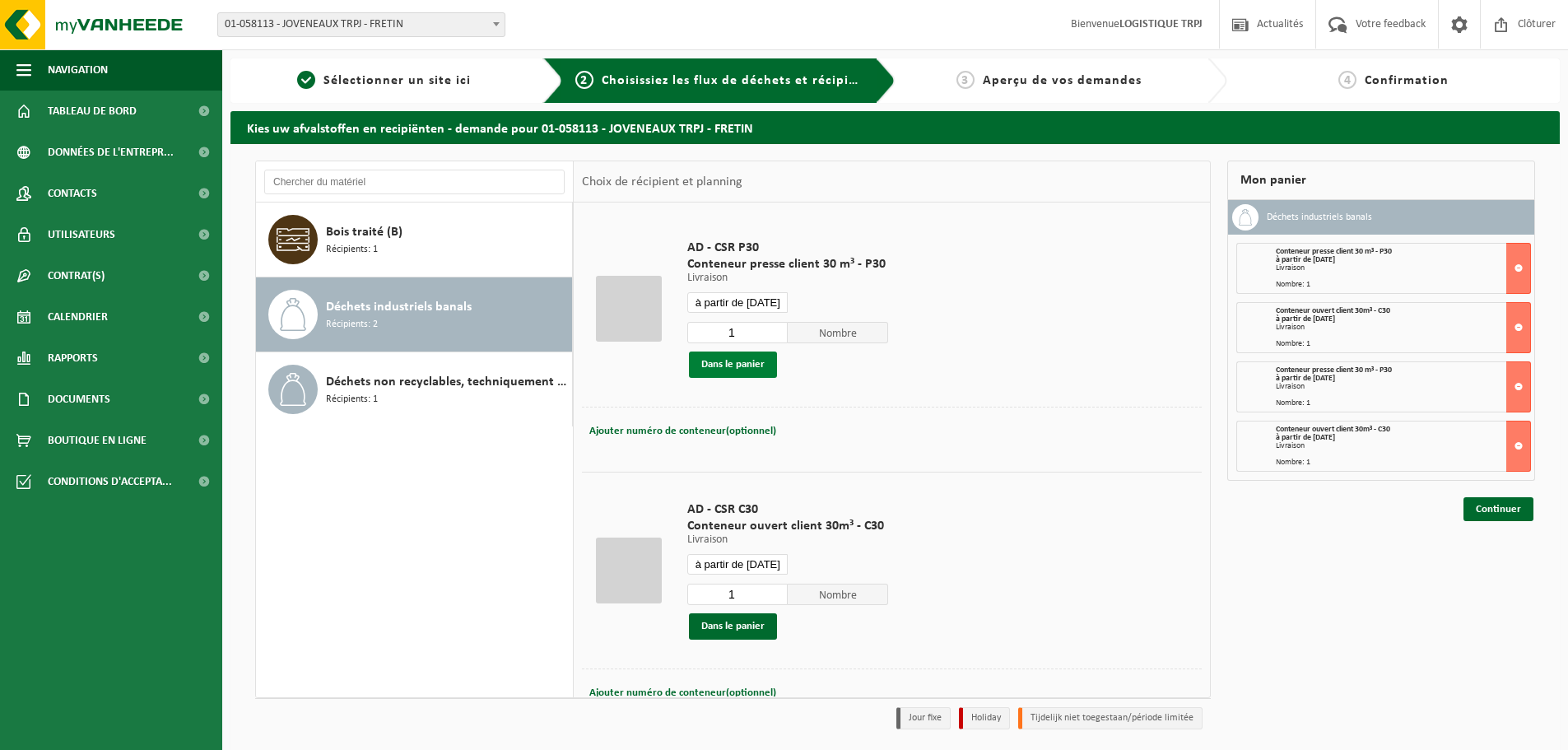
click at [742, 370] on button "Dans le panier" at bounding box center [732, 364] width 88 height 26
click at [768, 568] on input "à partir de [DATE]" at bounding box center [737, 564] width 100 height 20
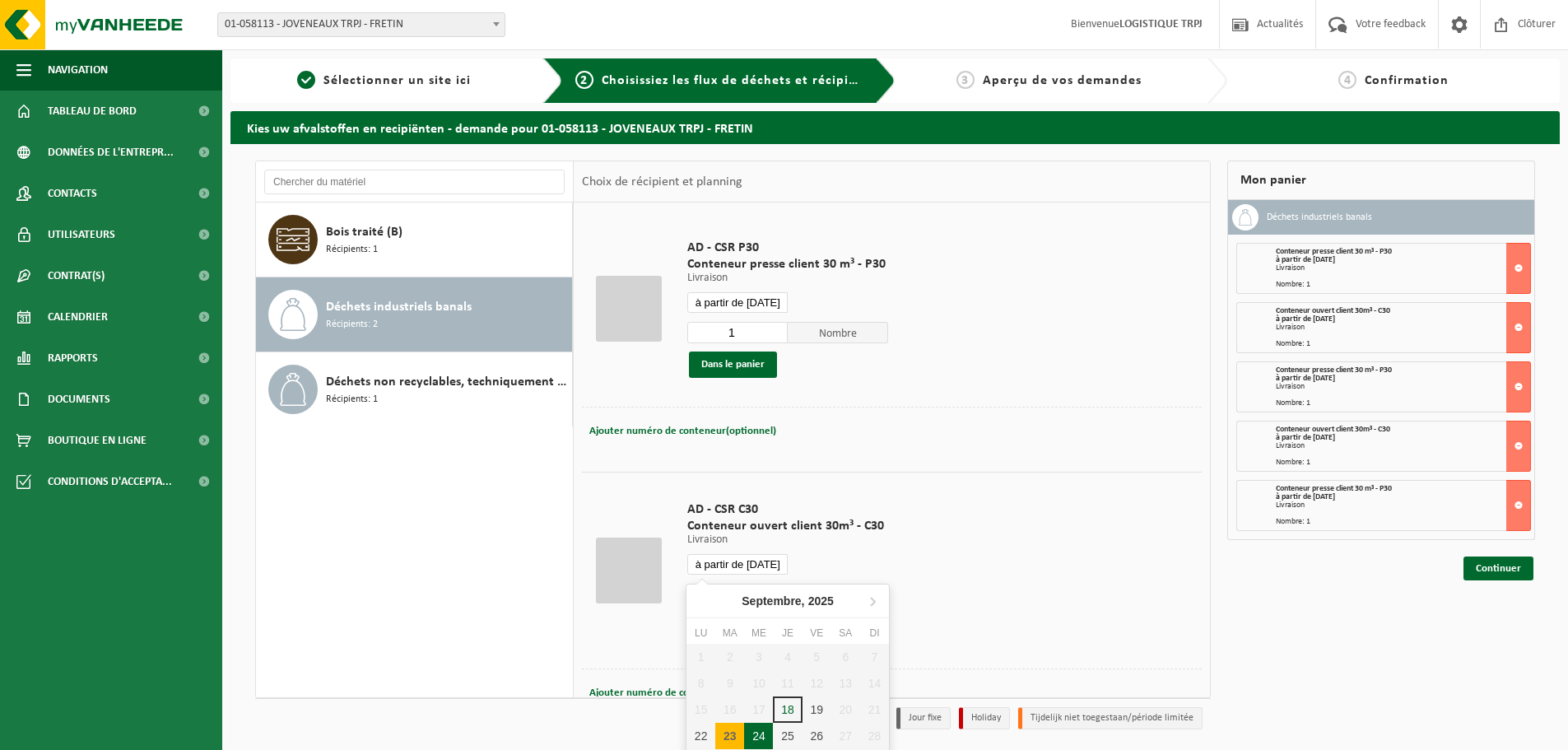
click at [767, 733] on div "24" at bounding box center [758, 736] width 29 height 26
type input "à partir de [DATE]"
click at [758, 634] on button "Dans le panier" at bounding box center [732, 626] width 88 height 26
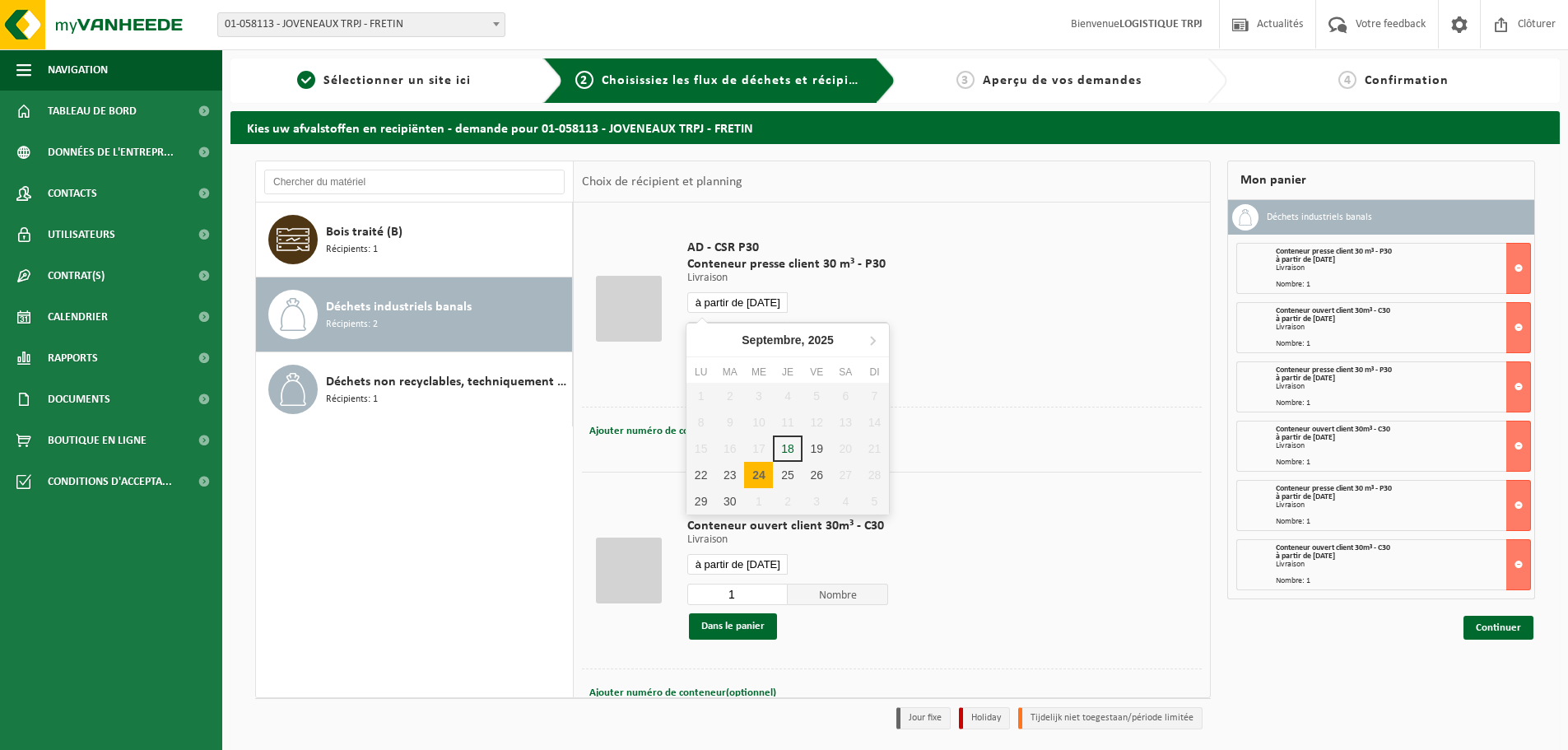
click at [745, 293] on input "à partir de [DATE]" at bounding box center [737, 302] width 100 height 20
click at [793, 473] on div "25" at bounding box center [787, 474] width 29 height 26
type input "à partir de [DATE]"
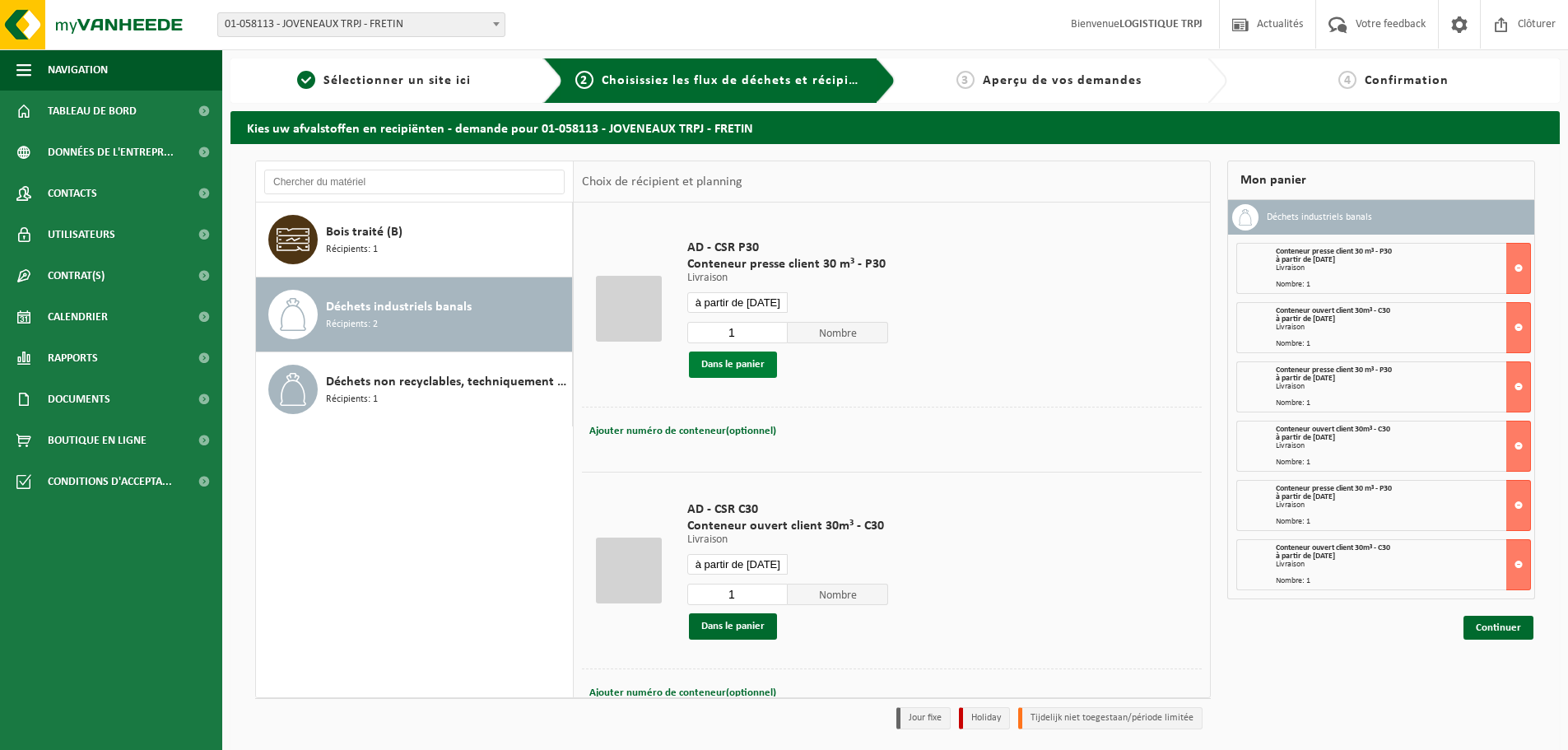
click at [758, 364] on button "Dans le panier" at bounding box center [732, 364] width 88 height 26
click at [763, 569] on input "à partir de [DATE]" at bounding box center [737, 564] width 100 height 20
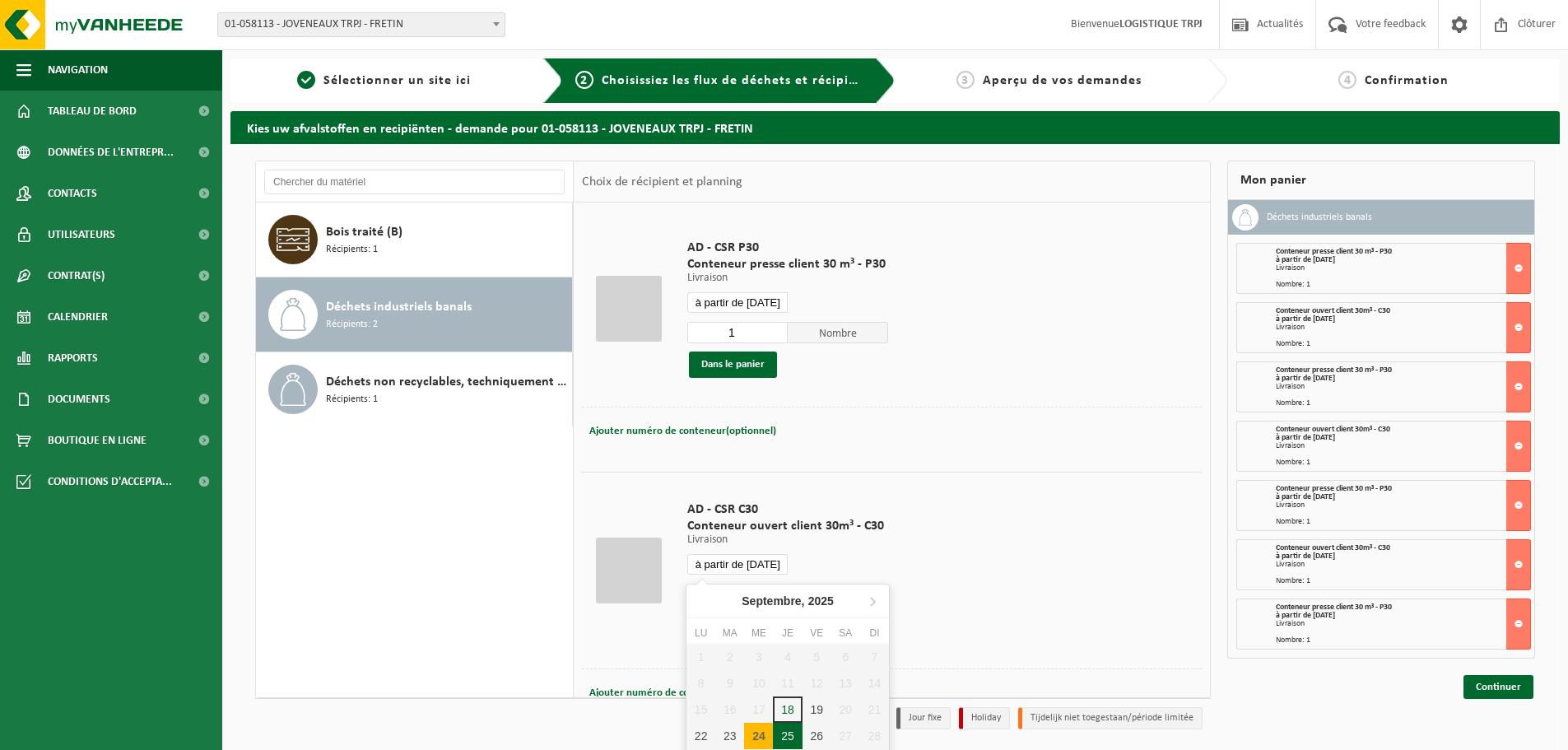
click at [790, 734] on div "25" at bounding box center [787, 736] width 29 height 26
type input "à partir de [DATE]"
click at [758, 626] on button "Dans le panier" at bounding box center [732, 626] width 88 height 26
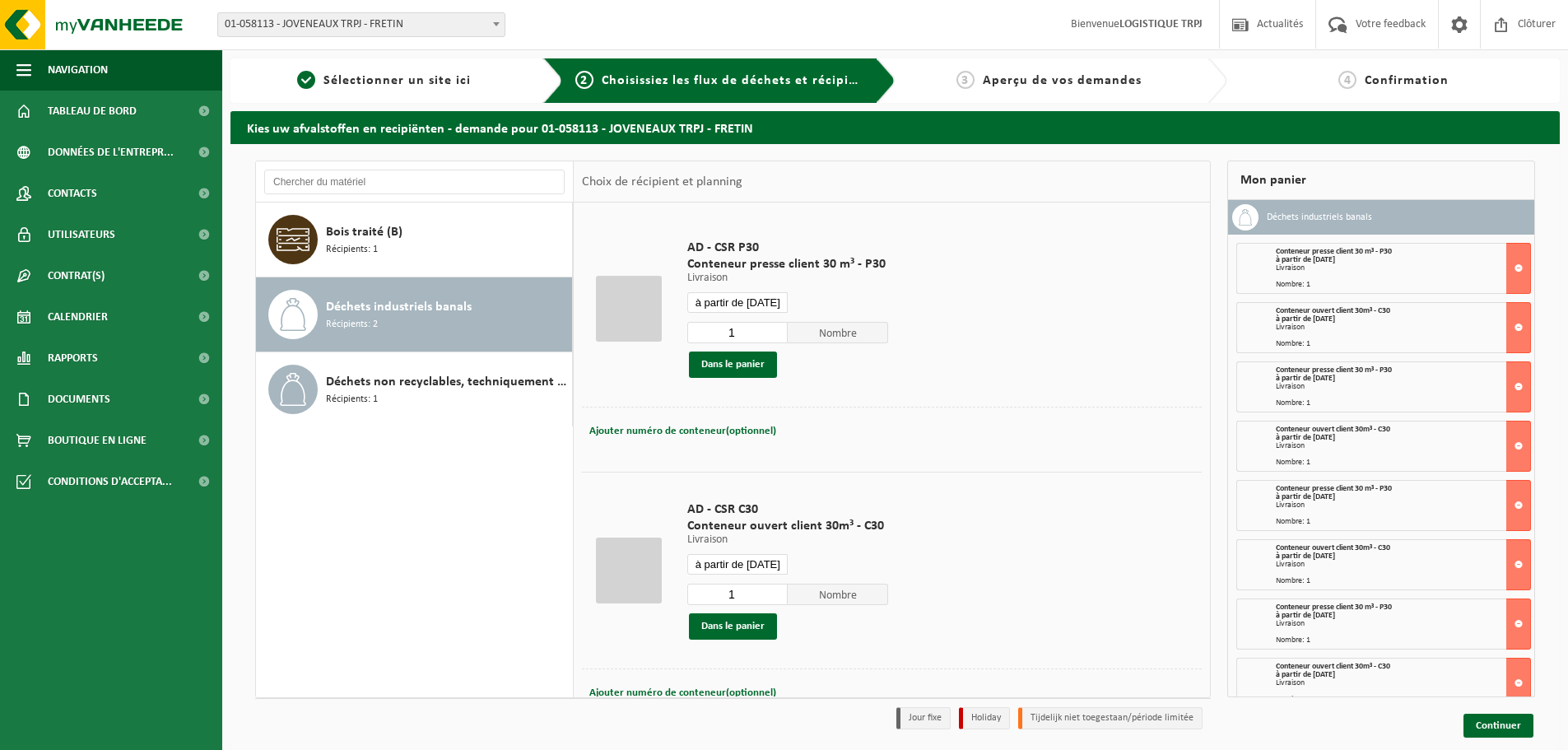
click at [769, 305] on input "à partir de [DATE]" at bounding box center [737, 302] width 100 height 20
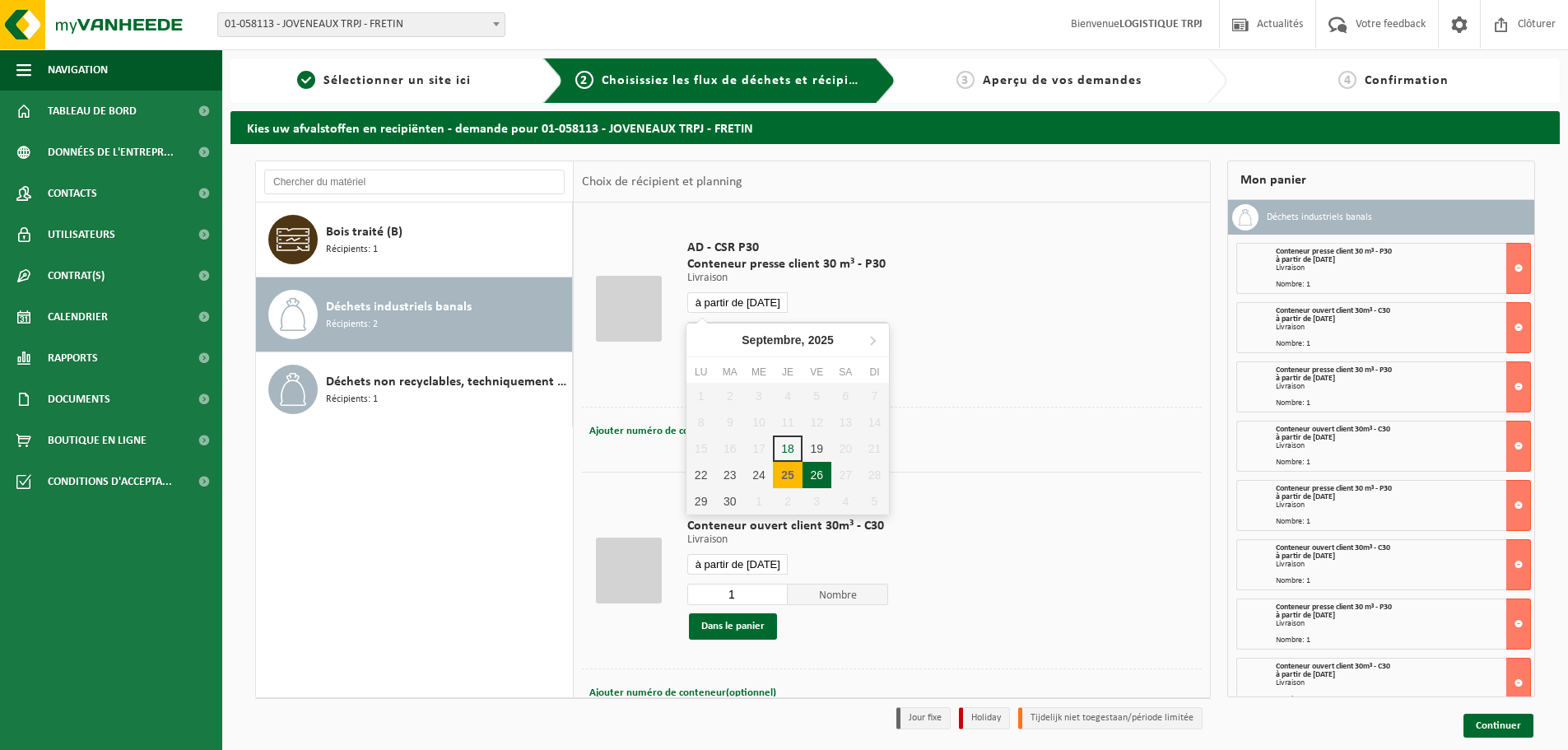
click at [817, 469] on div "26" at bounding box center [817, 474] width 29 height 26
type input "à partir de [DATE]"
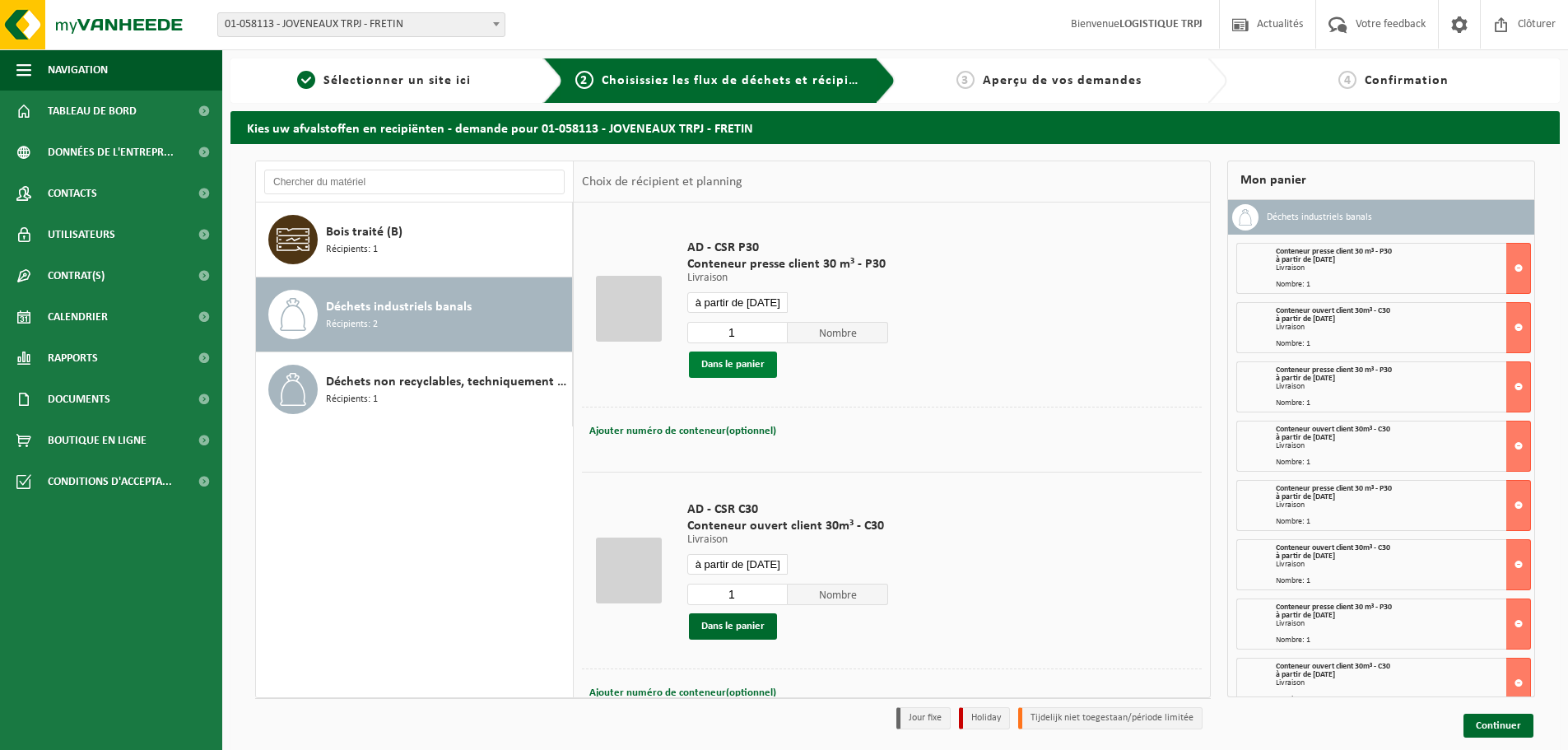
click at [748, 364] on button "Dans le panier" at bounding box center [732, 364] width 88 height 26
click at [748, 558] on input "à partir de [DATE]" at bounding box center [737, 564] width 100 height 20
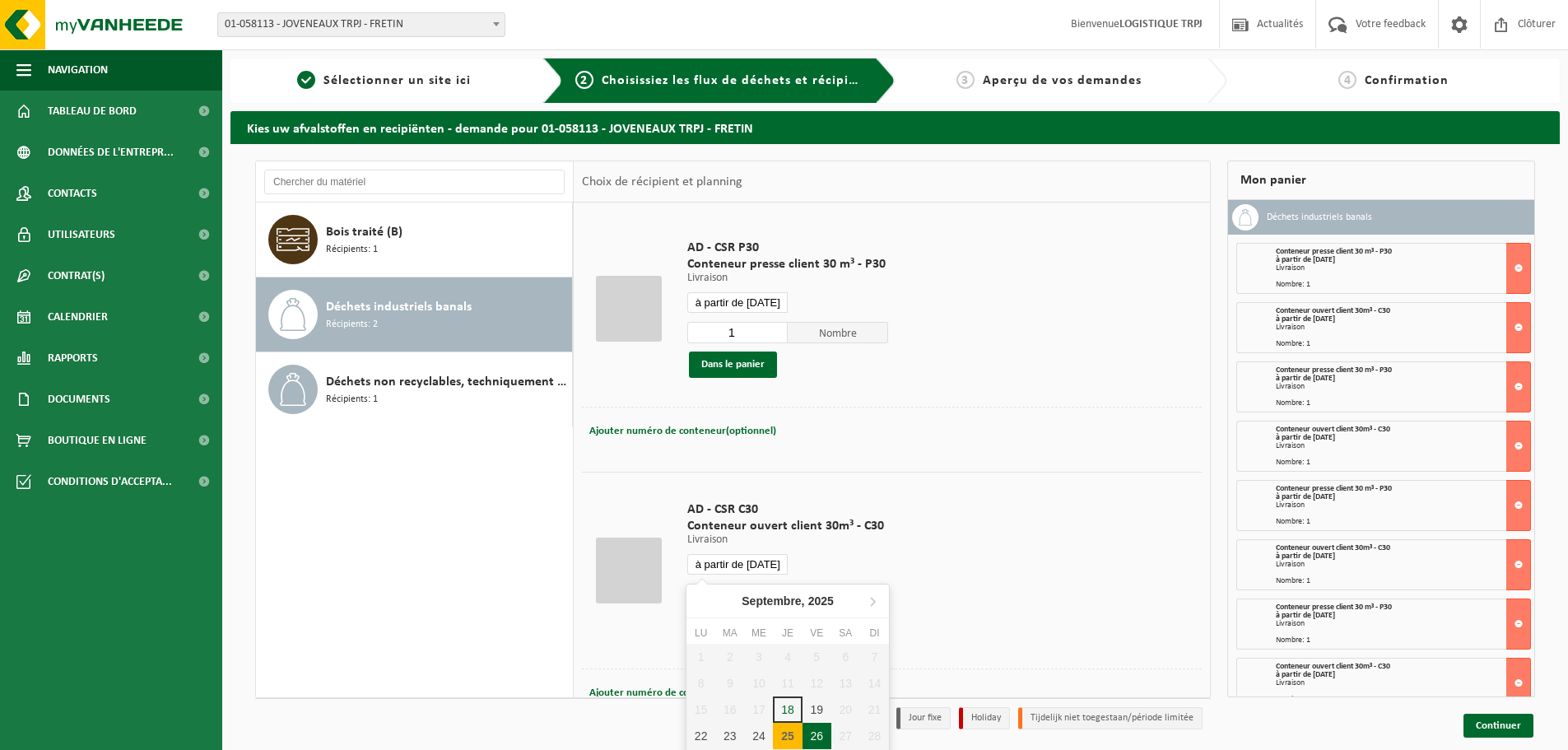
click at [819, 736] on div "26" at bounding box center [817, 736] width 29 height 26
type input "à partir de [DATE]"
click at [753, 619] on button "Dans le panier" at bounding box center [732, 626] width 88 height 26
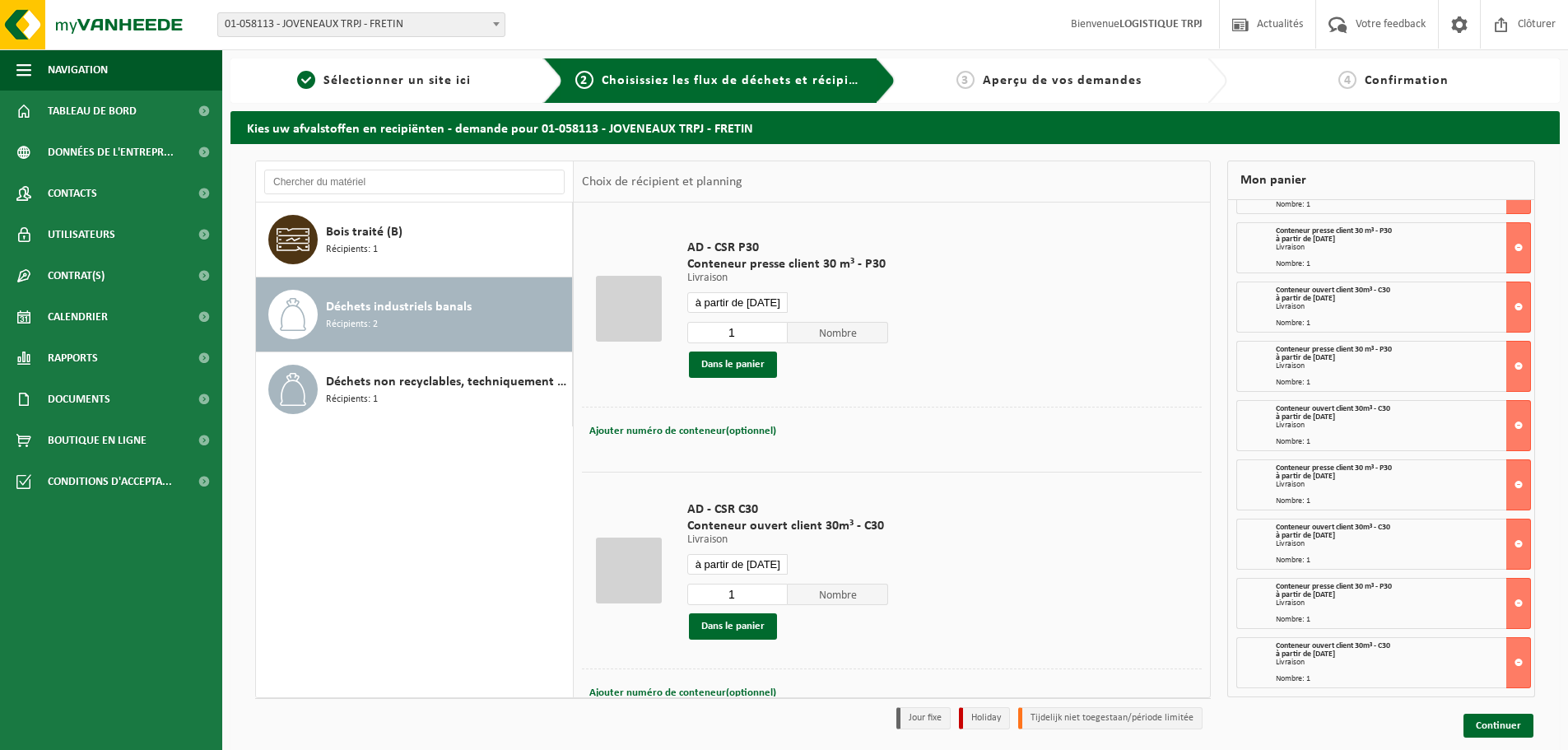
scroll to position [54, 0]
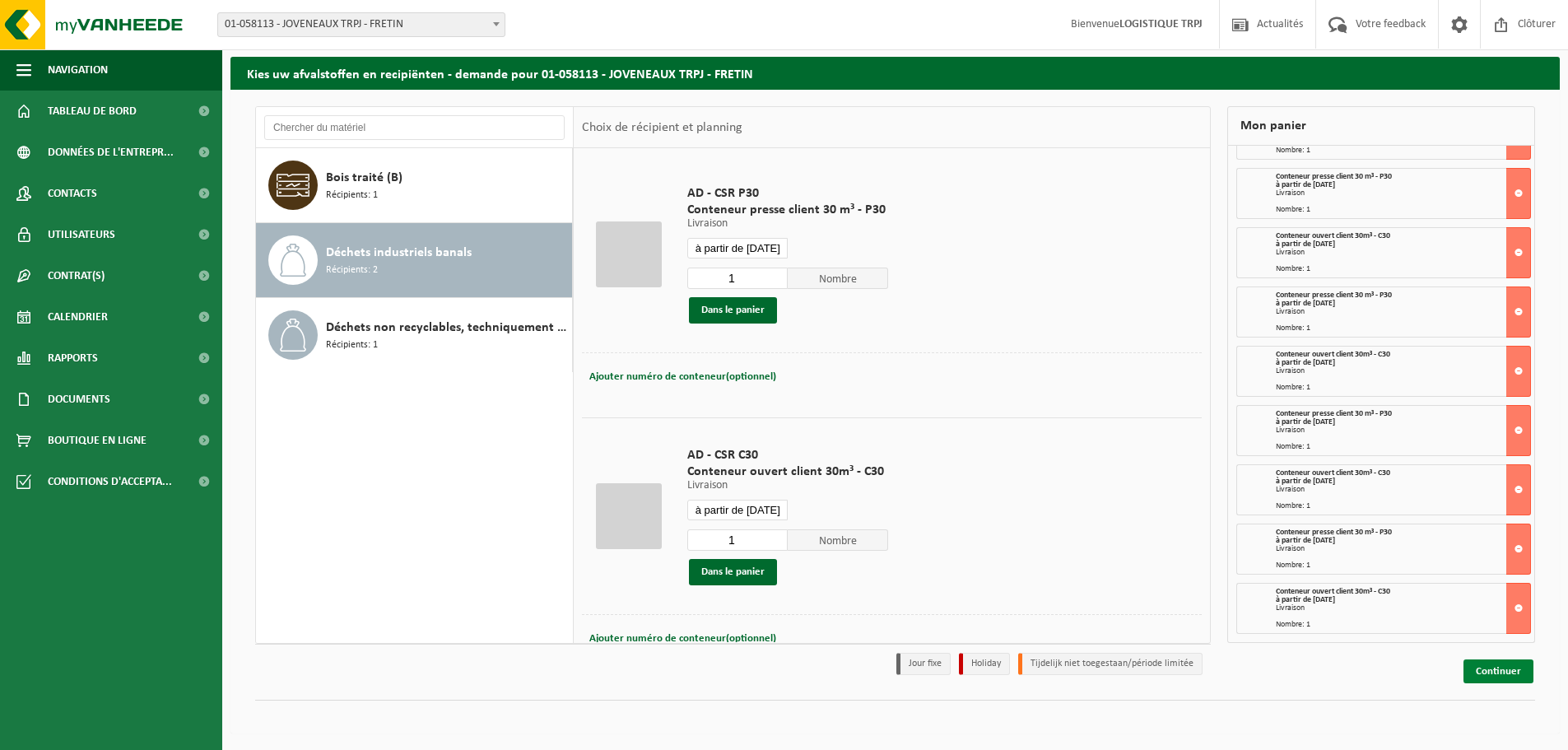
click at [1491, 670] on link "Continuer" at bounding box center [1499, 671] width 70 height 24
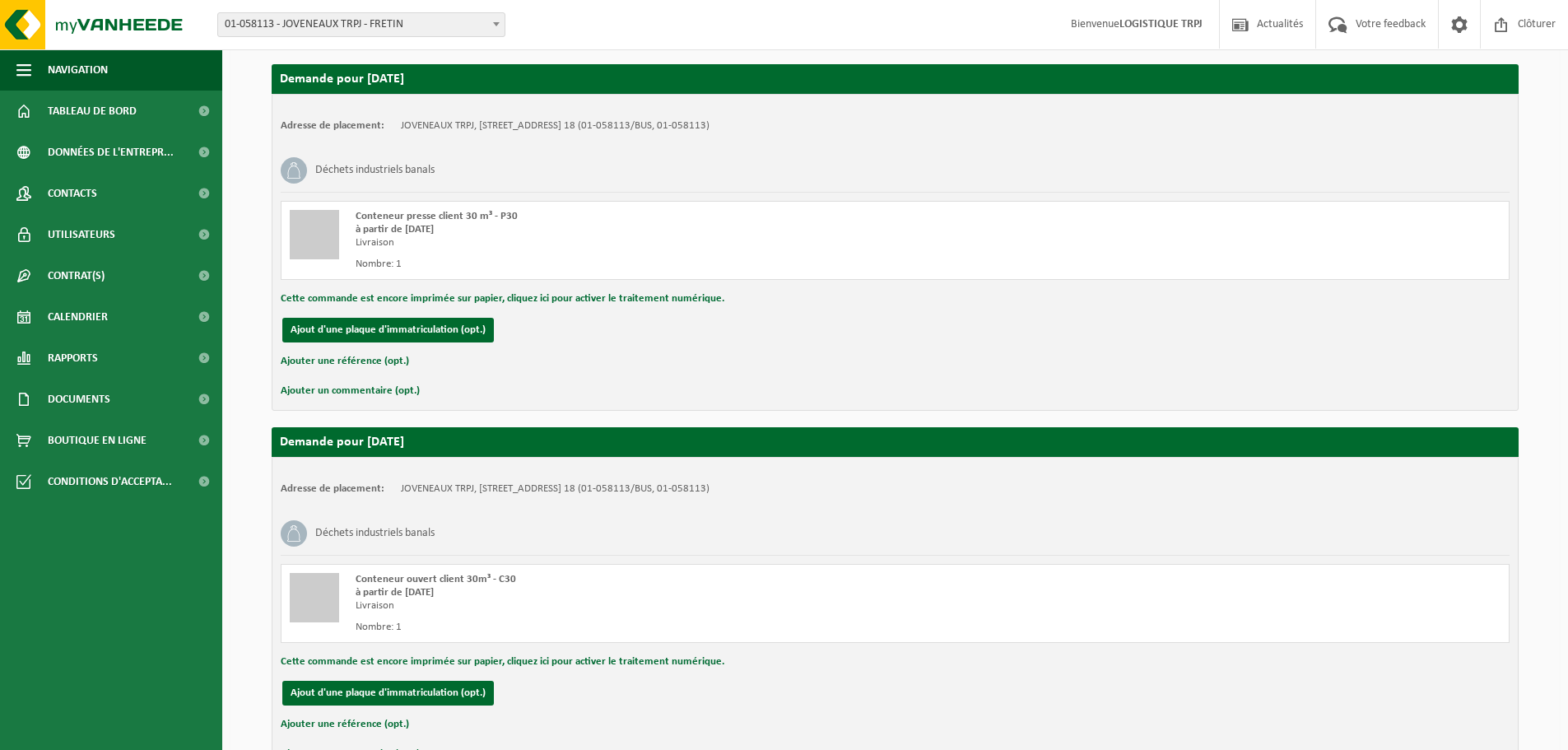
scroll to position [3287, 0]
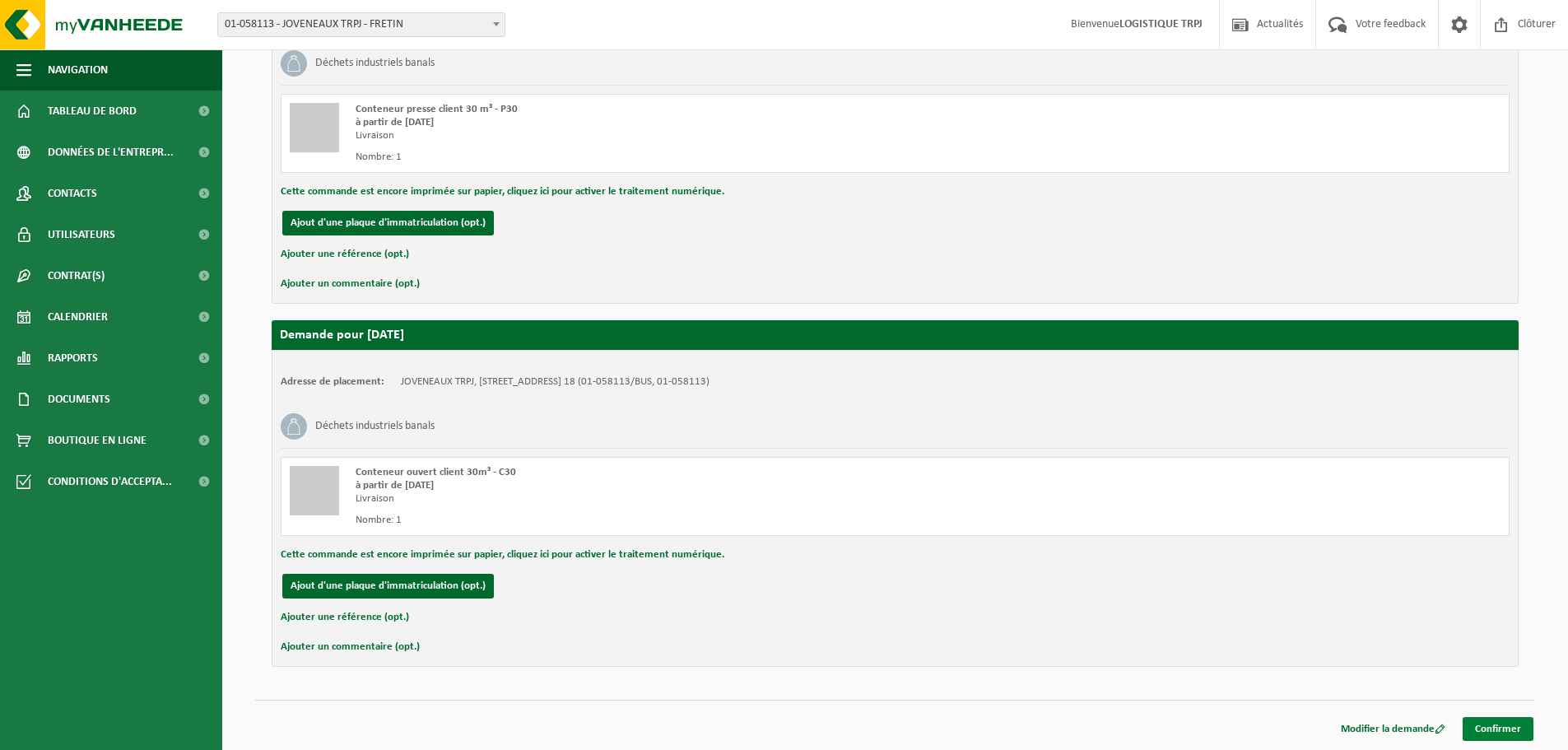
click at [1491, 728] on link "Confirmer" at bounding box center [1498, 729] width 70 height 24
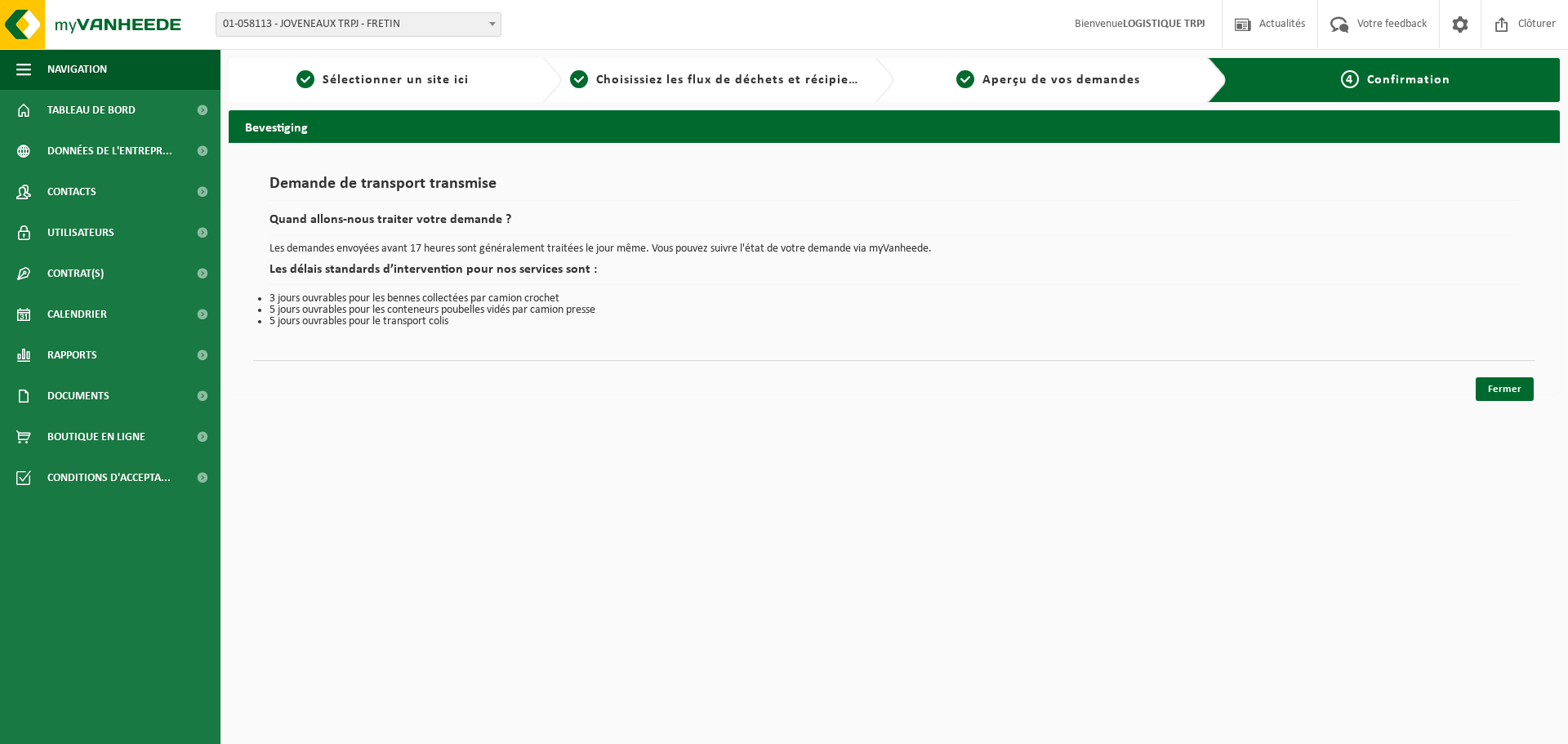
click at [1487, 401] on div "Navigation Actualités Votre feedback Clôturer Tableau de bord Données de l'entr…" at bounding box center [784, 205] width 1568 height 410
click at [1508, 387] on link "Fermer" at bounding box center [1504, 389] width 58 height 24
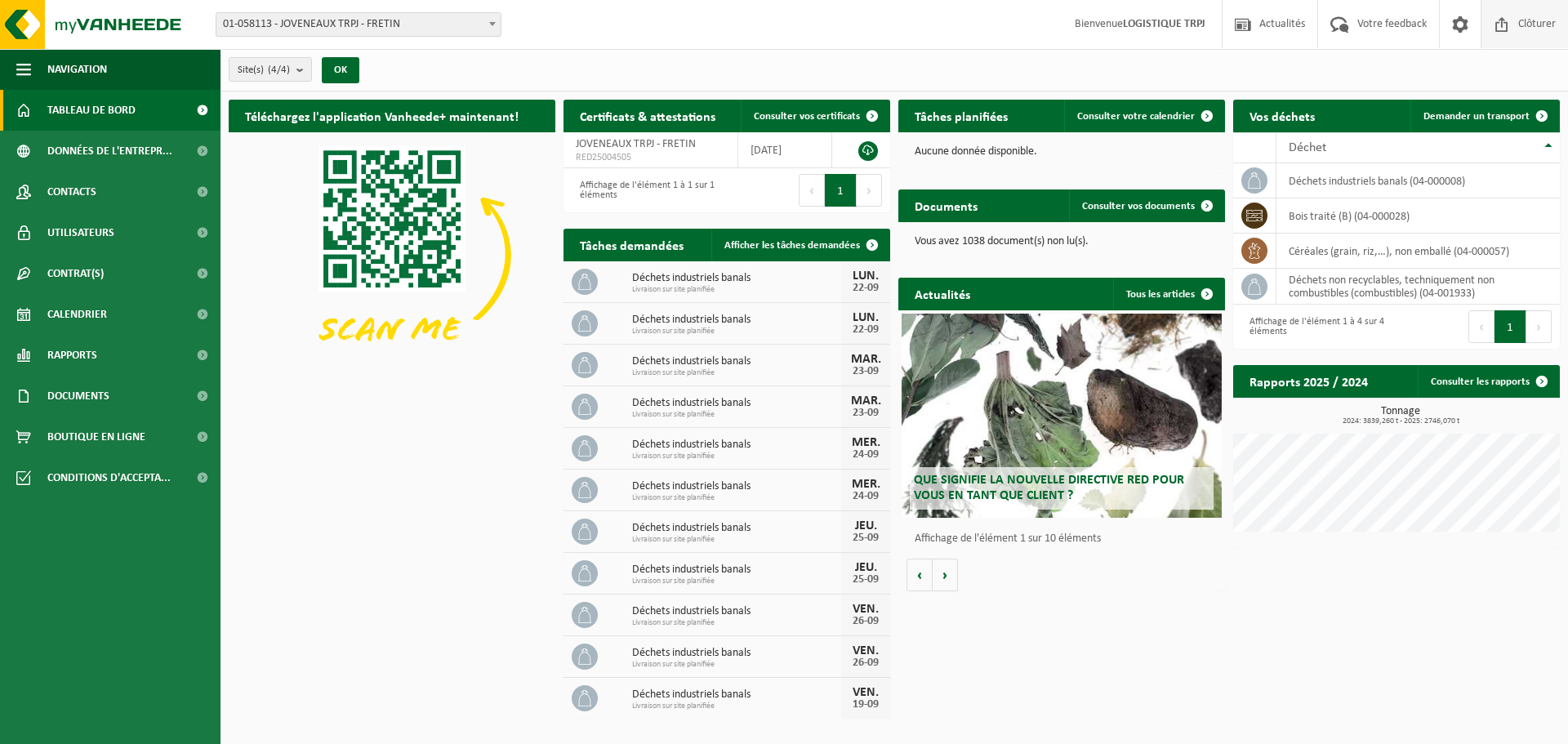
click at [1512, 31] on span at bounding box center [1502, 24] width 25 height 48
